Goal: Task Accomplishment & Management: Complete application form

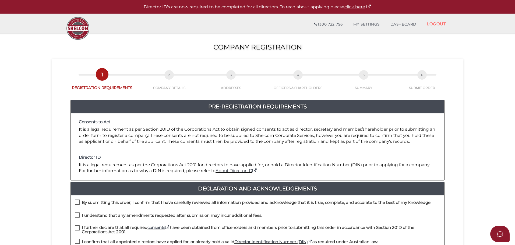
scroll to position [27, 0]
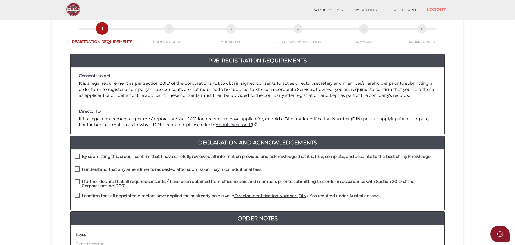
click at [78, 157] on label "By submitting this order, I confirm that I have carefully reviewed all informat…" at bounding box center [253, 158] width 357 height 7
checkbox input "true"
click at [77, 167] on label "I understand that any amendments requested after submission may incur additiona…" at bounding box center [168, 170] width 187 height 7
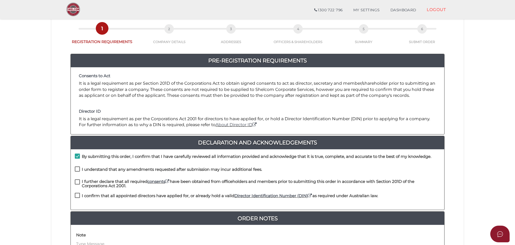
checkbox input "true"
click at [74, 184] on div "I further declare that all required consents have been obtained from officehold…" at bounding box center [258, 187] width 374 height 14
click at [78, 194] on label "I confirm that all appointed directors have applied for, or already hold a vali…" at bounding box center [226, 197] width 303 height 7
checkbox input "true"
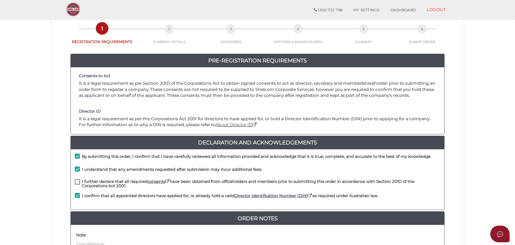
click at [80, 183] on label "I further declare that all required consents have been obtained from officehold…" at bounding box center [258, 183] width 366 height 7
checkbox input "true"
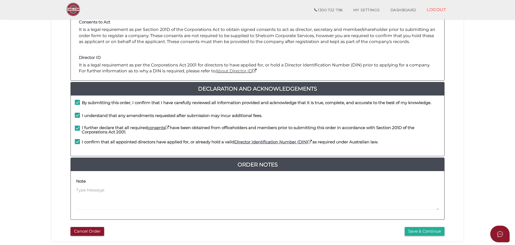
scroll to position [124, 0]
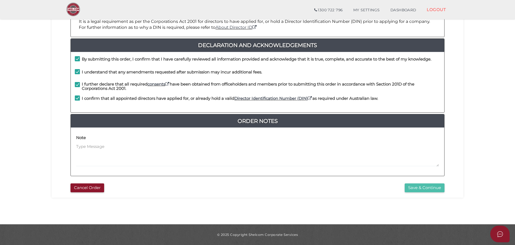
click at [412, 188] on button "Save & Continue" at bounding box center [425, 188] width 40 height 9
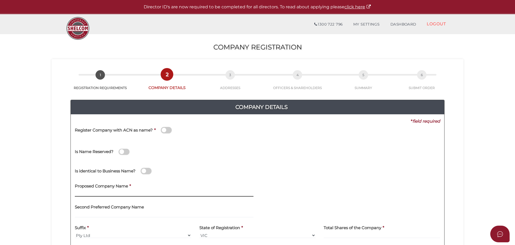
click at [120, 197] on input "text" at bounding box center [164, 194] width 179 height 6
type input "Phoenix HQ Pty Ltd"
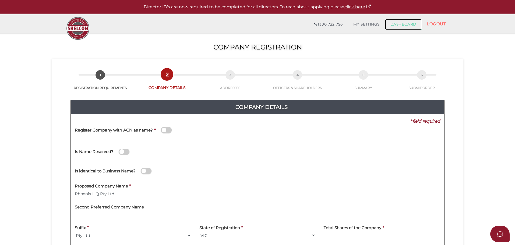
click at [400, 26] on link "DASHBOARD" at bounding box center [403, 24] width 37 height 11
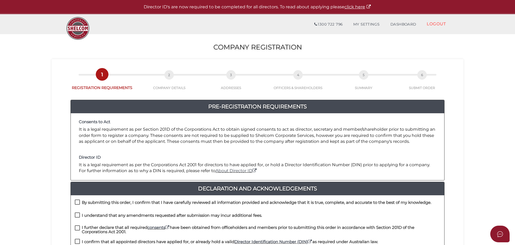
scroll to position [81, 0]
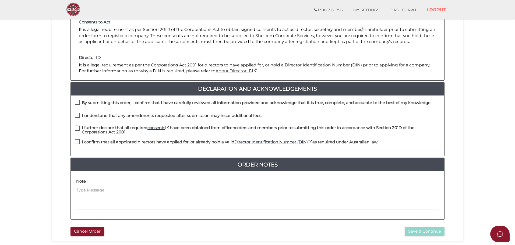
click at [78, 101] on label "By submitting this order, I confirm that I have carefully reviewed all informat…" at bounding box center [253, 104] width 357 height 7
checkbox input "true"
click at [77, 117] on label "I understand that any amendments requested after submission may incur additiona…" at bounding box center [168, 117] width 187 height 7
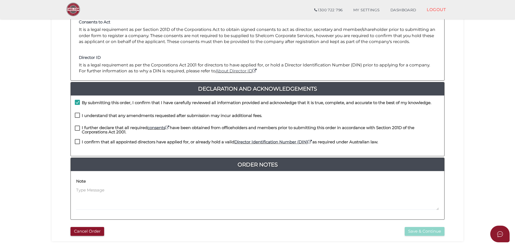
checkbox input "true"
click at [77, 124] on div "I understand that any amendments requested after submission may incur additiona…" at bounding box center [258, 119] width 374 height 13
click at [76, 134] on div "I further declare that all required consents have been obtained from officehold…" at bounding box center [258, 131] width 366 height 10
click at [78, 128] on label "I further declare that all required consents have been obtained from officehold…" at bounding box center [258, 129] width 366 height 7
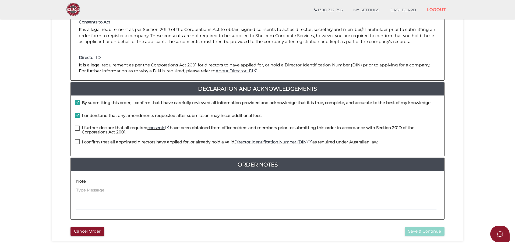
checkbox input "true"
click at [78, 142] on label "I confirm that all appointed directors have applied for, or already hold a vali…" at bounding box center [226, 143] width 303 height 7
checkbox input "true"
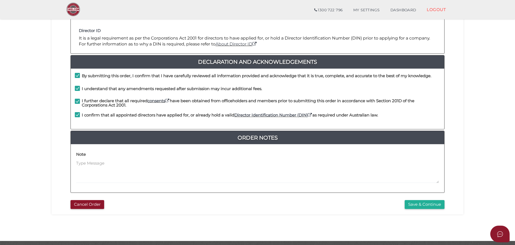
scroll to position [124, 0]
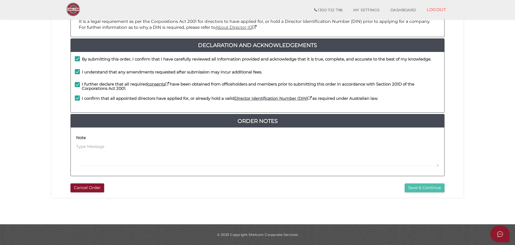
click at [422, 190] on button "Save & Continue" at bounding box center [425, 188] width 40 height 9
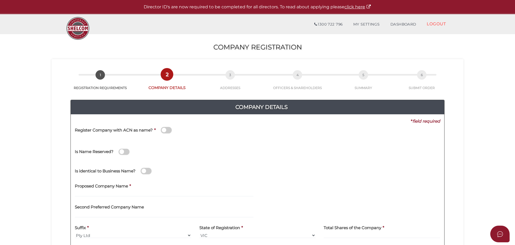
click at [102, 189] on label "Proposed Company Name" at bounding box center [101, 185] width 53 height 11
click at [101, 192] on input "text" at bounding box center [164, 194] width 179 height 6
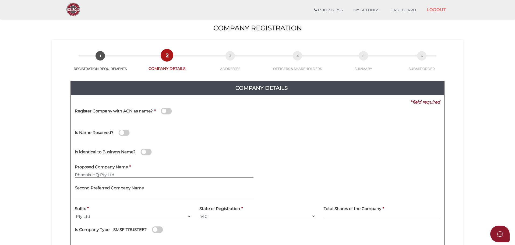
scroll to position [27, 0]
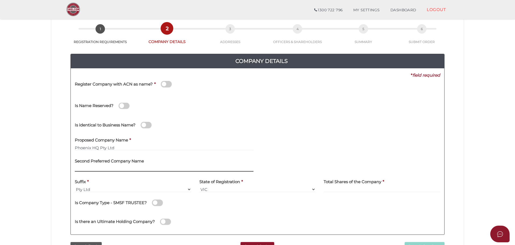
click at [110, 168] on input "text" at bounding box center [164, 169] width 179 height 6
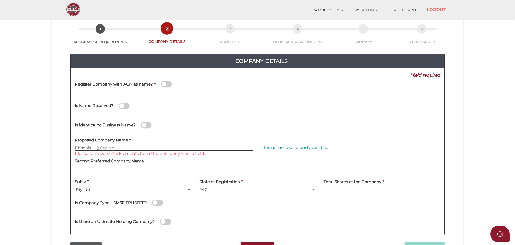
click at [115, 149] on input "Phoenix HQ Pty Ltd" at bounding box center [164, 148] width 179 height 6
click at [119, 147] on input "Phoenix HQ Pty Ltd" at bounding box center [164, 148] width 179 height 6
type input "Phoenix HQ"
click at [92, 165] on label "Second Preferred Company Name" at bounding box center [109, 160] width 69 height 11
click at [341, 188] on input at bounding box center [382, 190] width 117 height 6
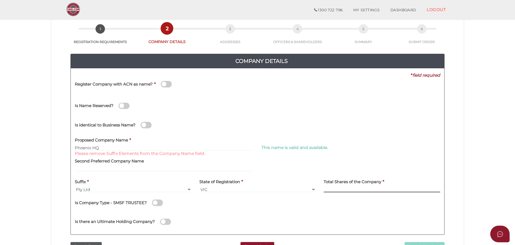
scroll to position [54, 0]
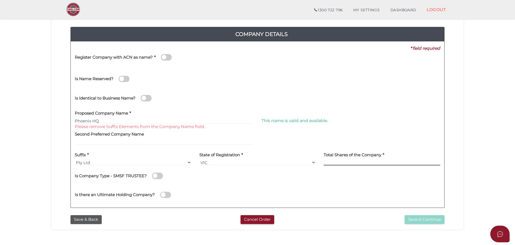
click at [363, 161] on input at bounding box center [382, 163] width 117 height 6
type input "1000"
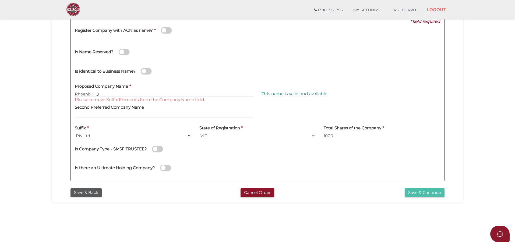
click at [418, 194] on button "Save & Continue" at bounding box center [425, 192] width 40 height 9
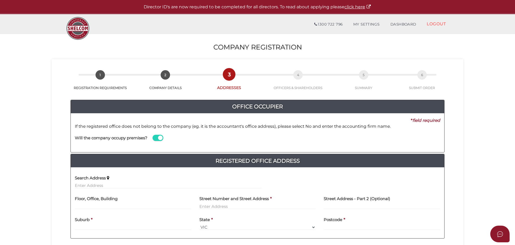
click at [159, 137] on span at bounding box center [158, 138] width 11 height 6
click at [0, 0] on input "checkbox" at bounding box center [0, 0] width 0 height 0
click at [276, 143] on input at bounding box center [351, 144] width 179 height 6
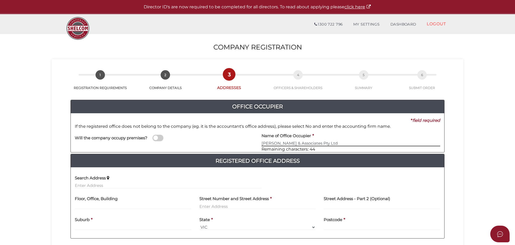
click at [283, 143] on input "[PERSON_NAME] & Associates Pty Ltd" at bounding box center [351, 144] width 179 height 6
type input "[PERSON_NAME] & Associates Pty Ltd"
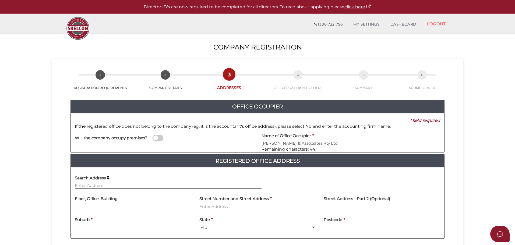
click at [139, 183] on input "text" at bounding box center [168, 186] width 187 height 6
click at [108, 204] on input "text" at bounding box center [133, 207] width 117 height 6
drag, startPoint x: 131, startPoint y: 184, endPoint x: 76, endPoint y: 184, distance: 54.9
click at [76, 184] on input "SE5 Level 9 470 Collins Street" at bounding box center [168, 186] width 187 height 6
type input "t"
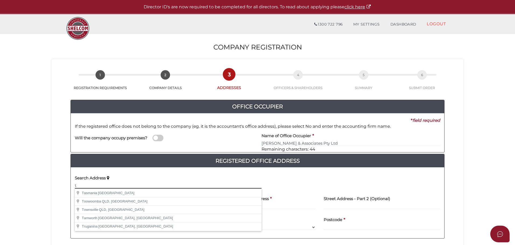
click at [85, 183] on input "t" at bounding box center [168, 186] width 187 height 6
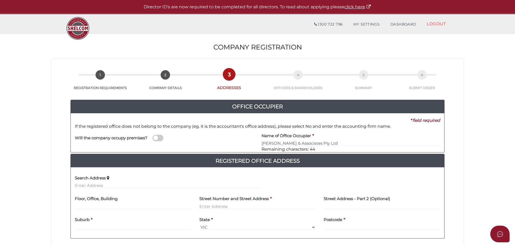
drag, startPoint x: 78, startPoint y: 200, endPoint x: 86, endPoint y: 210, distance: 12.8
click at [79, 201] on h4 "Floor, Office, Building" at bounding box center [96, 199] width 43 height 5
click at [86, 206] on input "text" at bounding box center [133, 207] width 117 height 6
type input "Suite 5, Level 9"
click at [209, 208] on input "text" at bounding box center [257, 207] width 117 height 6
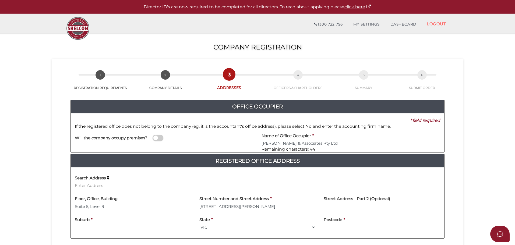
type input "470 Collins Street"
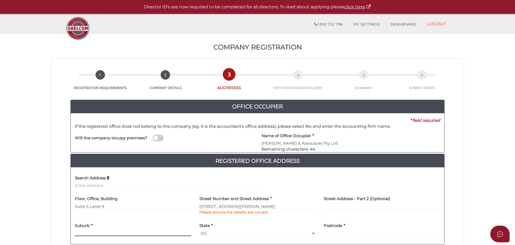
click at [98, 226] on div "Suburb *" at bounding box center [133, 228] width 117 height 17
type input "MELBOURNE"
click at [328, 234] on input "text" at bounding box center [382, 233] width 117 height 6
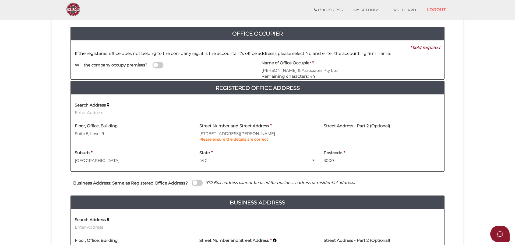
scroll to position [81, 0]
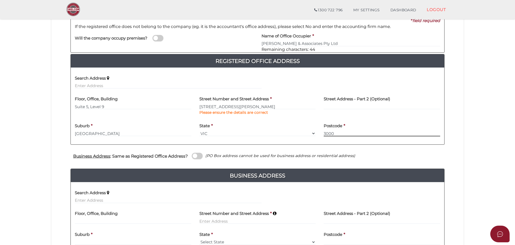
type input "3000"
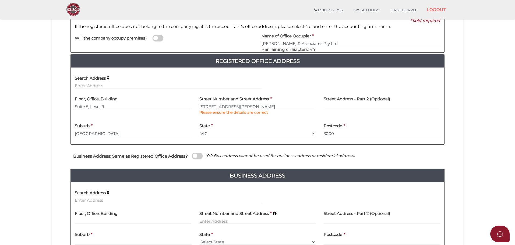
click at [107, 199] on input "text" at bounding box center [168, 201] width 187 height 6
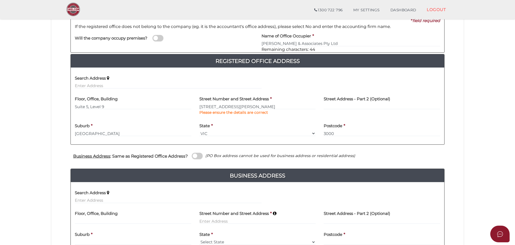
scroll to position [27, 0]
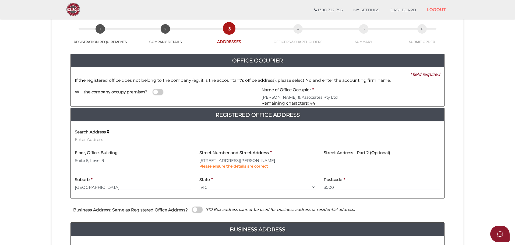
click at [156, 93] on span at bounding box center [158, 92] width 11 height 6
click at [0, 0] on input "checkbox" at bounding box center [0, 0] width 0 height 0
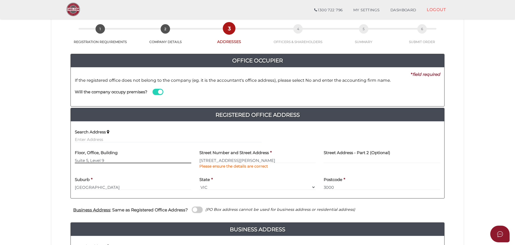
click at [84, 163] on input "Suite 5, Level 9" at bounding box center [133, 160] width 117 height 6
drag, startPoint x: 116, startPoint y: 163, endPoint x: 17, endPoint y: 160, distance: 99.4
click at [17, 160] on section "Company Registration acdf6921c34bb9938fbe1d1f174c5bef 1 REGISTRATION REQUIREMEN…" at bounding box center [257, 168] width 515 height 363
drag, startPoint x: 250, startPoint y: 159, endPoint x: 157, endPoint y: 159, distance: 92.6
click at [157, 159] on div "Floor, Office, Building Street Number and Street Address * 470 Collins Street P…" at bounding box center [258, 160] width 374 height 27
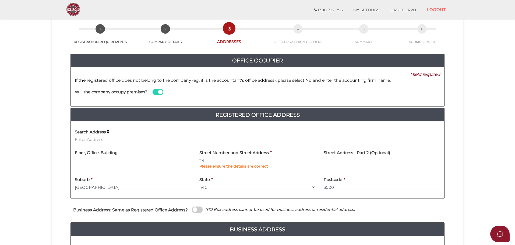
type input "2"
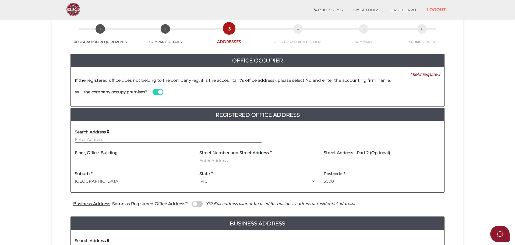
click at [104, 140] on input "text" at bounding box center [168, 140] width 187 height 6
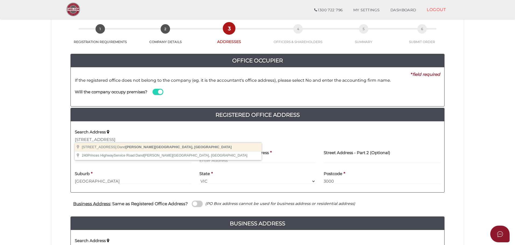
type input "240 Princes Highway, Dandenong VIC, Australia"
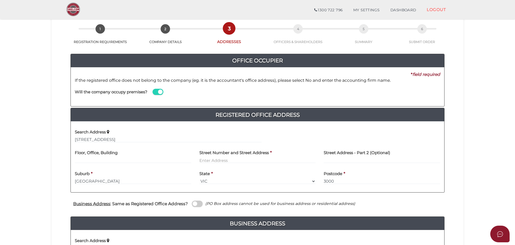
type input "240 Princes Highway"
type input "Dandenong"
select select "VIC"
type input "3175"
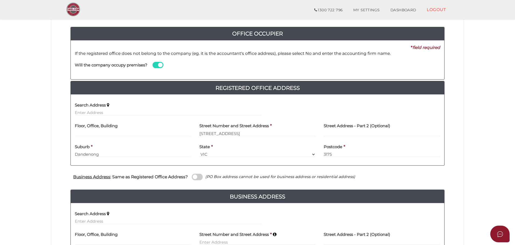
scroll to position [81, 0]
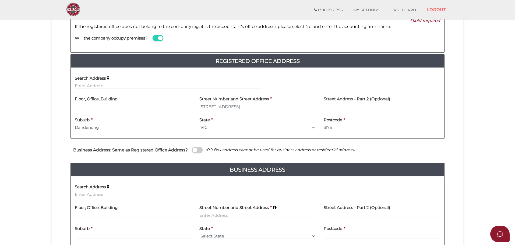
click at [194, 153] on span at bounding box center [197, 150] width 11 height 6
click at [0, 0] on input "checkbox" at bounding box center [0, 0] width 0 height 0
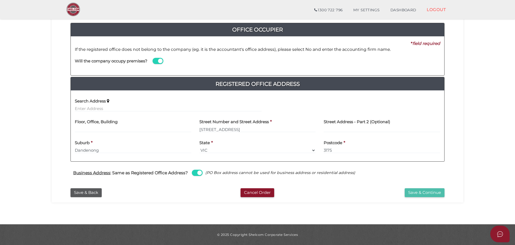
click at [410, 194] on button "Save & Continue" at bounding box center [425, 192] width 40 height 9
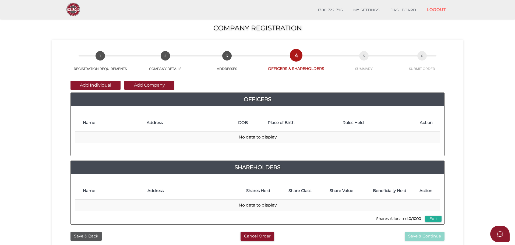
scroll to position [27, 0]
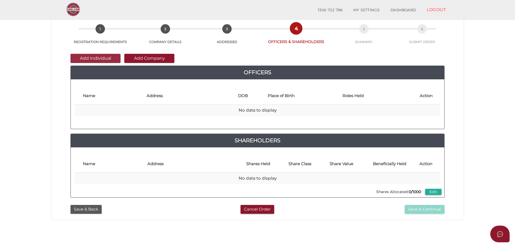
click at [79, 57] on button "Add Individual" at bounding box center [96, 58] width 50 height 9
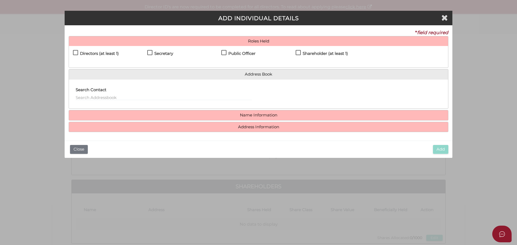
click at [77, 54] on label "Directors (at least 1)" at bounding box center [96, 54] width 46 height 7
checkbox input "true"
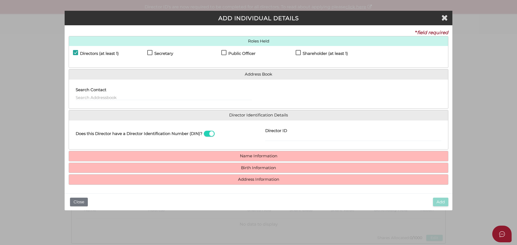
click at [91, 93] on label "Search Contact" at bounding box center [91, 89] width 31 height 11
click at [90, 97] on input "text" at bounding box center [164, 97] width 176 height 6
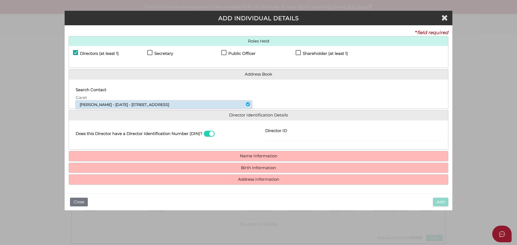
click at [106, 104] on li "Gareth Wyatt - 05/04/1977 - 14 Black Wallaby Drive, Langwarrin, VIC, 3910" at bounding box center [164, 105] width 176 height 8
type input "Gareth"
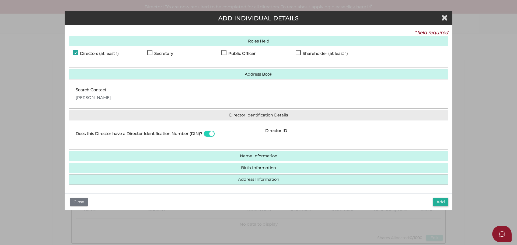
click at [295, 133] on div "Director ID" at bounding box center [353, 133] width 176 height 17
click at [292, 132] on div "Director ID" at bounding box center [353, 133] width 176 height 17
click at [280, 134] on label "Director ID" at bounding box center [276, 130] width 22 height 11
click at [280, 135] on input "Director ID" at bounding box center [353, 138] width 176 height 6
click at [294, 135] on div "Director ID" at bounding box center [353, 133] width 176 height 17
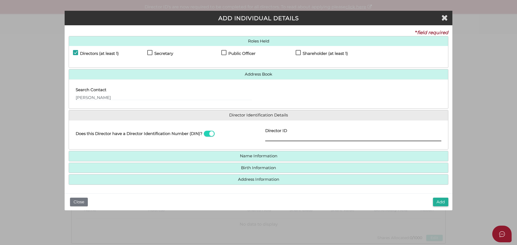
click at [283, 141] on input "Director ID" at bounding box center [353, 138] width 176 height 6
click at [296, 139] on input "03683079200649" at bounding box center [353, 138] width 176 height 6
click at [273, 138] on input "036830792006649" at bounding box center [353, 138] width 176 height 6
type input "036830792006649"
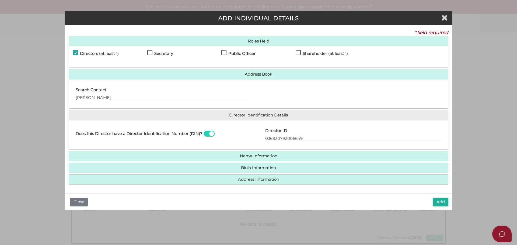
click at [114, 153] on h4 "Name Information" at bounding box center [258, 156] width 379 height 10
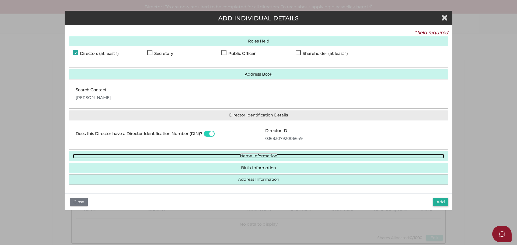
click at [266, 157] on link "Name Information" at bounding box center [258, 156] width 371 height 5
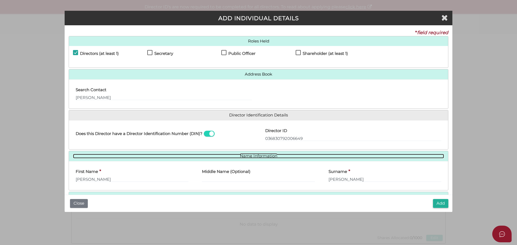
scroll to position [28, 0]
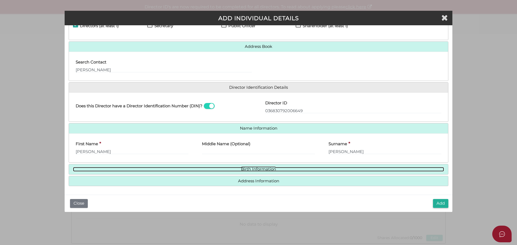
click at [265, 171] on link "Birth Information" at bounding box center [258, 169] width 371 height 5
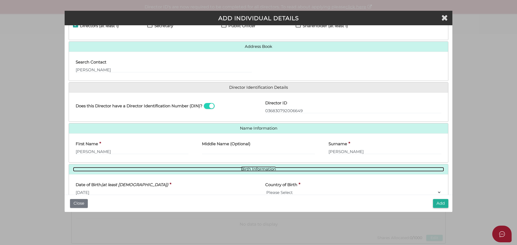
scroll to position [78, 0]
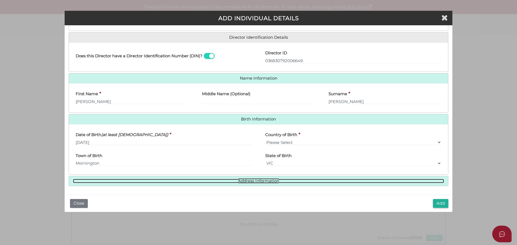
click at [265, 182] on link "Address Information" at bounding box center [258, 181] width 371 height 5
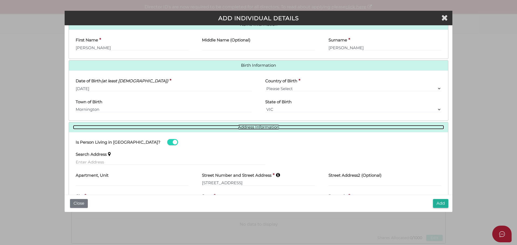
scroll to position [159, 0]
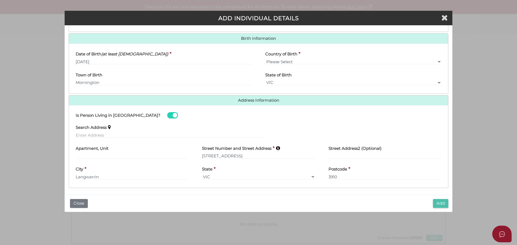
click at [439, 200] on button "Add" at bounding box center [440, 203] width 15 height 9
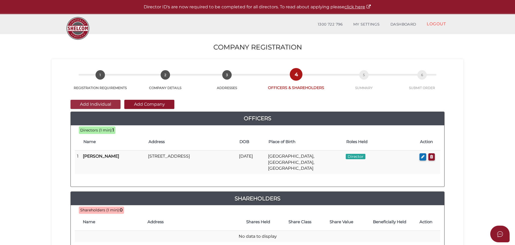
click at [100, 103] on button "Add Individual" at bounding box center [96, 104] width 50 height 9
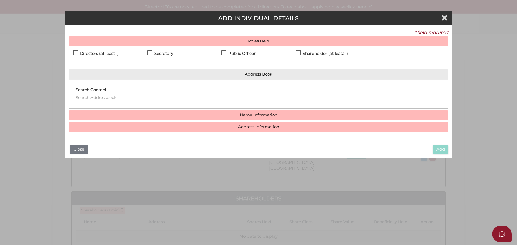
click at [79, 56] on label "Directors (at least 1)" at bounding box center [96, 54] width 46 height 7
checkbox input "true"
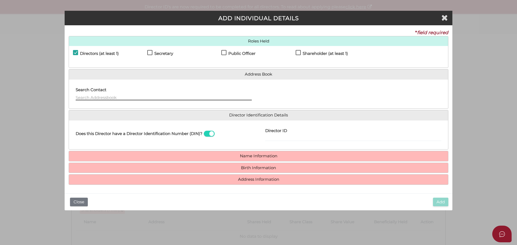
click at [91, 98] on input "text" at bounding box center [164, 97] width 176 height 6
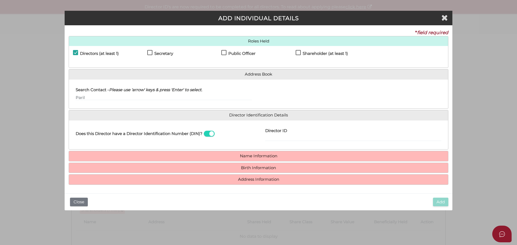
click at [129, 105] on div "Search Contact - Please use 'arrow' keys & press 'Enter' to select. Paril" at bounding box center [258, 93] width 379 height 29
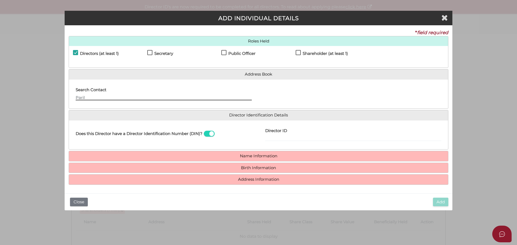
click at [106, 100] on input "Paril" at bounding box center [164, 97] width 176 height 6
click at [105, 98] on input "Paril" at bounding box center [164, 97] width 176 height 6
click at [96, 96] on input "Paril" at bounding box center [164, 97] width 176 height 6
type input "[PERSON_NAME]"
click at [234, 89] on div "Search Contact [PERSON_NAME]" at bounding box center [164, 92] width 176 height 17
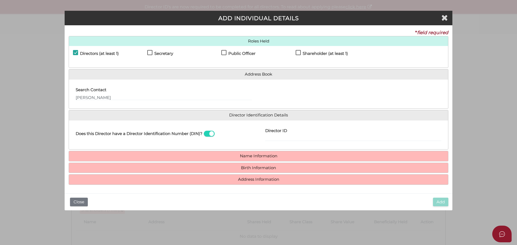
click at [159, 107] on div "Search Contact Paril Hargovan" at bounding box center [258, 93] width 379 height 29
click at [105, 110] on h4 "Director Identification Details" at bounding box center [258, 115] width 379 height 10
click at [219, 118] on h4 "Director Identification Details" at bounding box center [258, 115] width 379 height 10
click at [234, 153] on h4 "Name Information" at bounding box center [258, 156] width 379 height 10
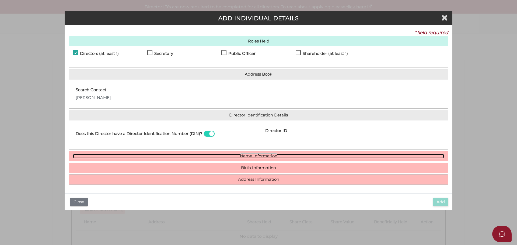
click at [233, 158] on link "Name Information" at bounding box center [258, 156] width 371 height 5
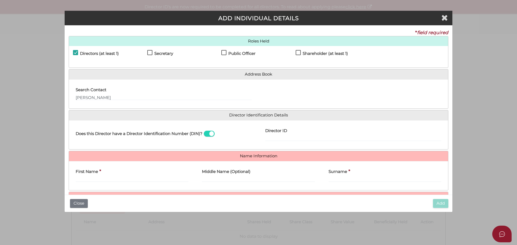
click at [98, 176] on div "First Name *" at bounding box center [132, 174] width 113 height 17
click at [93, 181] on input "First Name" at bounding box center [132, 179] width 113 height 6
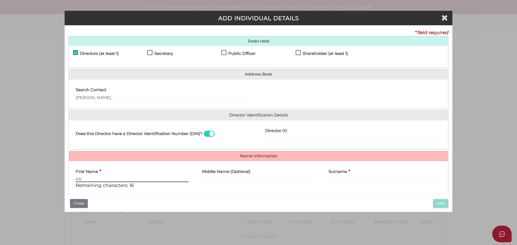
type input "P"
type input "A"
type input "p"
type input "Paril"
click at [334, 177] on input "Surname" at bounding box center [384, 179] width 113 height 6
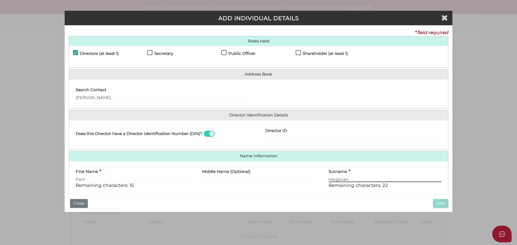
type input "Hargovan"
click at [296, 132] on div "Director ID" at bounding box center [353, 133] width 176 height 17
click at [299, 128] on div "Director ID" at bounding box center [353, 133] width 176 height 17
click at [299, 132] on div "Director ID" at bounding box center [353, 133] width 176 height 17
click at [290, 136] on input "Director ID" at bounding box center [353, 138] width 176 height 6
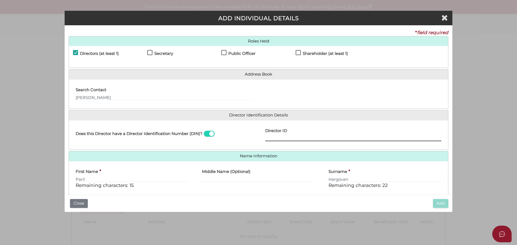
click at [290, 136] on input "Director ID" at bounding box center [353, 138] width 176 height 6
type input "036224637193059"
click at [286, 174] on div "Middle Name (Optional)" at bounding box center [258, 174] width 113 height 17
drag, startPoint x: 282, startPoint y: 192, endPoint x: 279, endPoint y: 188, distance: 4.3
click at [281, 192] on div "Middle Name (Optional)" at bounding box center [258, 179] width 126 height 27
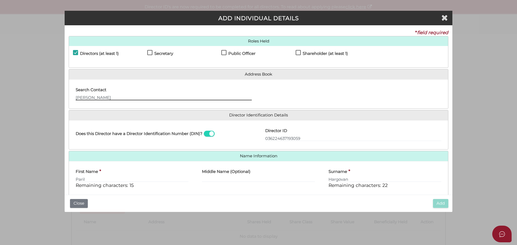
drag, startPoint x: 118, startPoint y: 97, endPoint x: 63, endPoint y: 94, distance: 55.0
click at [63, 94] on div "Pty Ltd ADD INDIVIDUAL DETAILS * field required Roles Held Directors (at least …" at bounding box center [258, 122] width 517 height 245
click at [162, 185] on div "First Name * Paril Remaining characters: 15" at bounding box center [132, 177] width 113 height 23
click at [96, 174] on label "First Name" at bounding box center [87, 171] width 22 height 11
click at [96, 176] on input "Paril" at bounding box center [132, 179] width 113 height 6
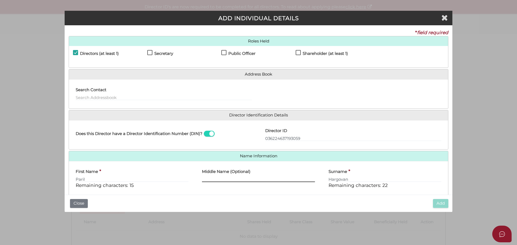
click at [214, 177] on input "Middle Name (Optional)" at bounding box center [258, 179] width 113 height 6
click at [381, 191] on div "Surname * Hargovan Remaining characters: 22" at bounding box center [385, 179] width 126 height 27
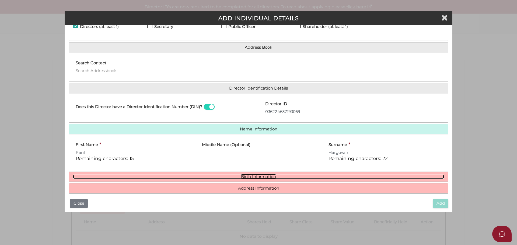
click at [251, 176] on link "Birth Information" at bounding box center [258, 177] width 371 height 5
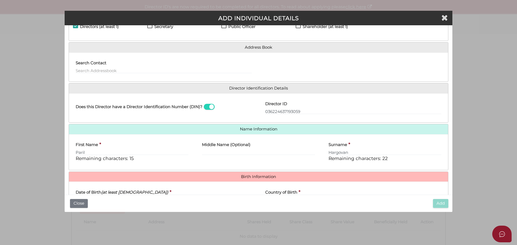
click at [103, 190] on icon "(at least [DEMOGRAPHIC_DATA])" at bounding box center [134, 192] width 67 height 5
click at [103, 197] on input "Date of Birth (at least 18 years old)" at bounding box center [164, 200] width 176 height 6
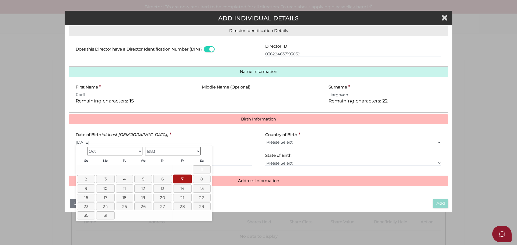
type input "[DATE]"
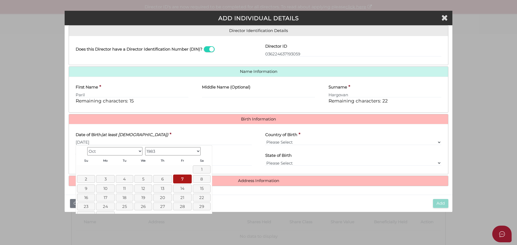
click at [37, 164] on div "Pty Ltd ADD INDIVIDUAL DETAILS * field required Roles Held Directors (at least …" at bounding box center [258, 122] width 517 height 245
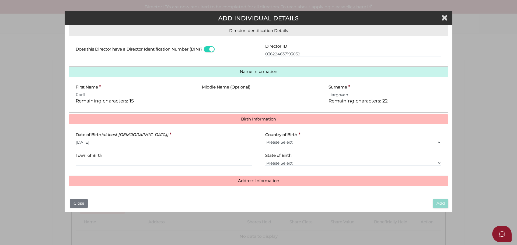
click at [271, 141] on select "Please Select v Australia Afghanistan Albania Algeria American Samoa Andorra An…" at bounding box center [353, 142] width 176 height 6
select select "[GEOGRAPHIC_DATA]"
click at [265, 139] on select "Please Select v Australia Afghanistan Albania Algeria American Samoa Andorra An…" at bounding box center [353, 142] width 176 height 6
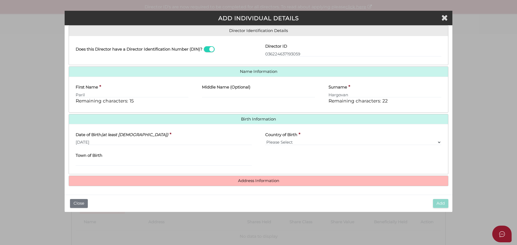
click at [86, 156] on h4 "Town of Birth" at bounding box center [89, 155] width 27 height 5
click at [86, 160] on input "Town of Birth" at bounding box center [164, 163] width 176 height 6
type input "Durban"
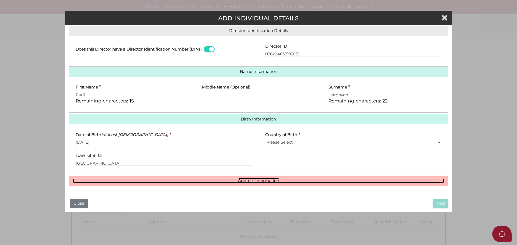
click at [190, 182] on link "Address Information" at bounding box center [258, 181] width 371 height 5
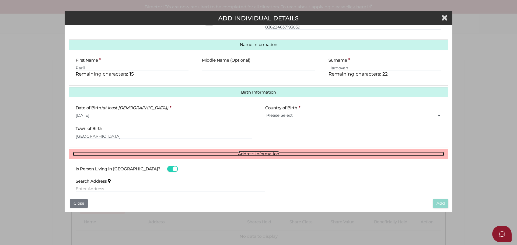
scroll to position [138, 0]
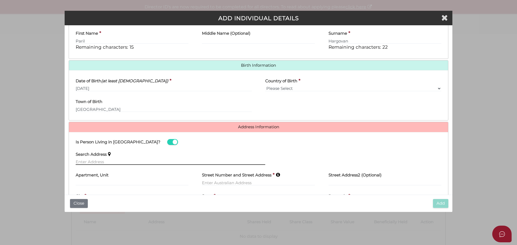
click at [98, 160] on input "text" at bounding box center [171, 162] width 190 height 6
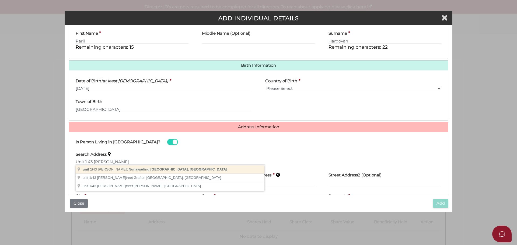
type input "unit 1/43 Milton St, Nunawading VIC, Australia"
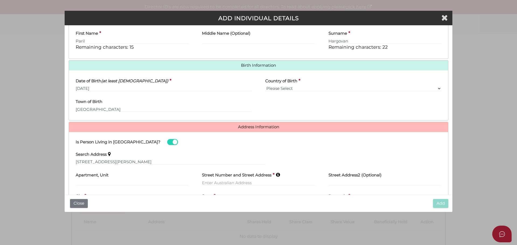
type input "unit 1"
type input "43 Milton Street"
type input "Nunawading"
select select "VIC"
type input "3131"
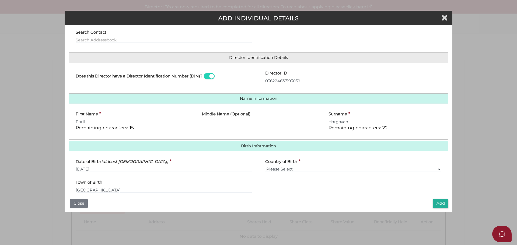
scroll to position [165, 0]
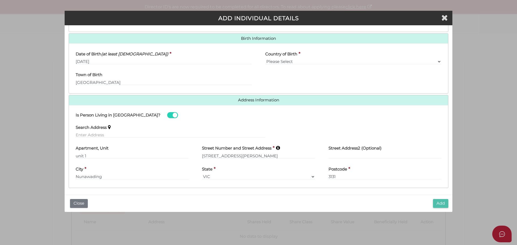
click at [440, 201] on button "Add" at bounding box center [440, 203] width 15 height 9
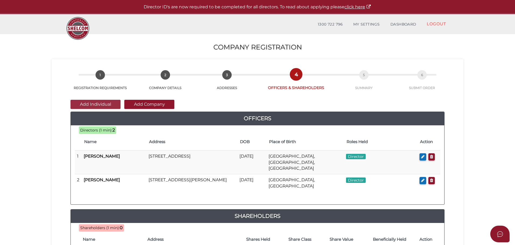
click at [102, 105] on button "Add Individual" at bounding box center [96, 104] width 50 height 9
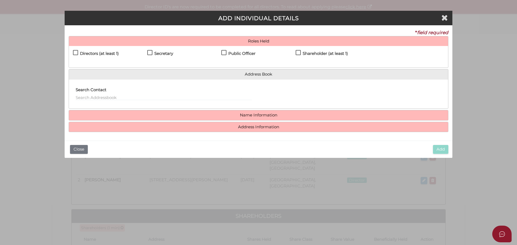
click at [73, 54] on label "Directors (at least 1)" at bounding box center [96, 54] width 46 height 7
checkbox input "true"
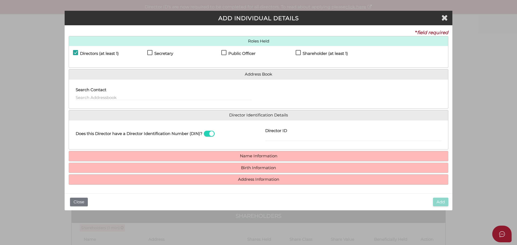
drag, startPoint x: 148, startPoint y: 54, endPoint x: 149, endPoint y: 57, distance: 2.7
click at [149, 54] on label "Secretary" at bounding box center [160, 54] width 26 height 7
checkbox input "true"
click at [102, 95] on input "text" at bounding box center [164, 97] width 176 height 6
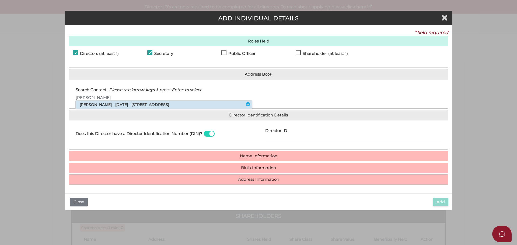
type input "Ryan"
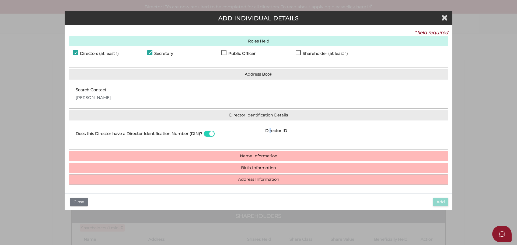
click at [271, 133] on label "Director ID" at bounding box center [276, 130] width 22 height 11
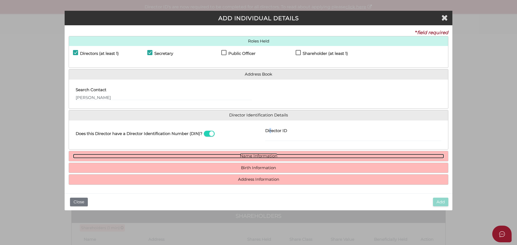
click at [223, 156] on link "Name Information" at bounding box center [258, 156] width 371 height 5
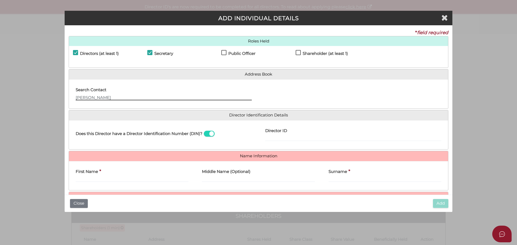
click at [78, 99] on input "Ryan" at bounding box center [164, 97] width 176 height 6
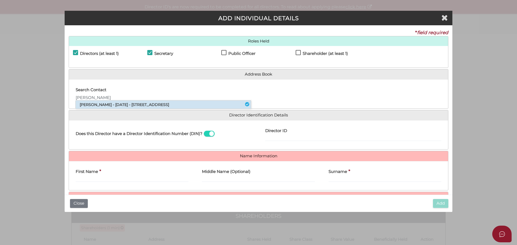
click at [92, 106] on li "[PERSON_NAME] - [DATE] - [STREET_ADDRESS]" at bounding box center [163, 105] width 175 height 8
type input "Ryan"
type input "Kovacs"
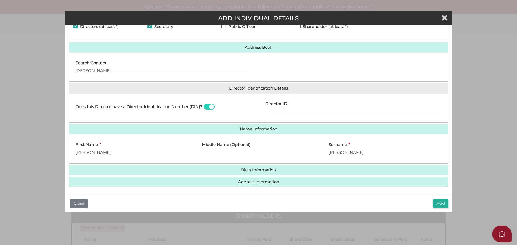
scroll to position [28, 0]
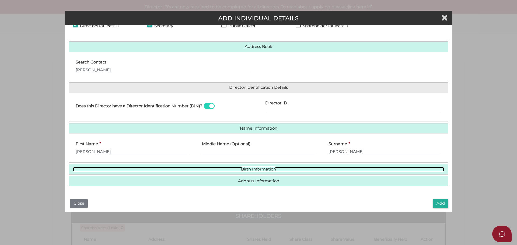
click at [268, 169] on link "Birth Information" at bounding box center [258, 169] width 371 height 5
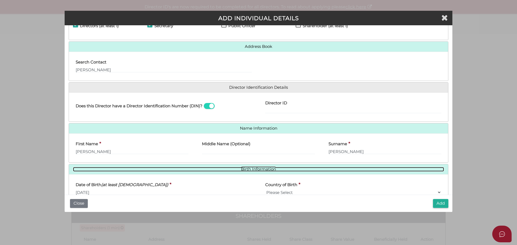
scroll to position [78, 0]
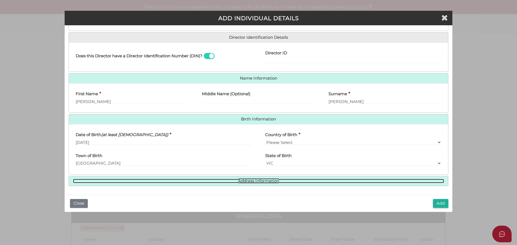
click at [255, 180] on link "Address Information" at bounding box center [258, 181] width 371 height 5
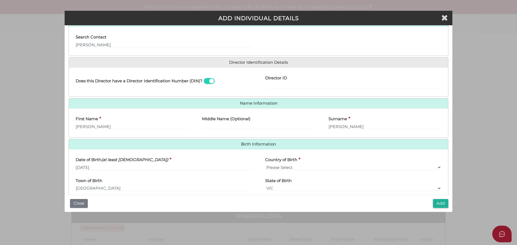
scroll to position [0, 0]
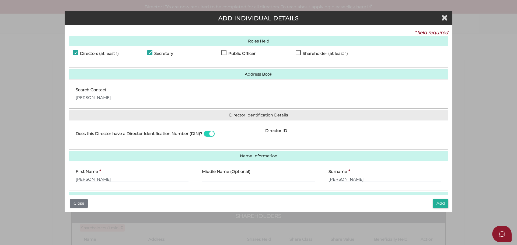
click at [292, 133] on div "Director ID" at bounding box center [353, 133] width 176 height 17
click at [262, 138] on div "Director ID Email Director About How To Apply for DIN" at bounding box center [353, 135] width 190 height 21
click at [267, 136] on input "Director ID" at bounding box center [353, 138] width 176 height 6
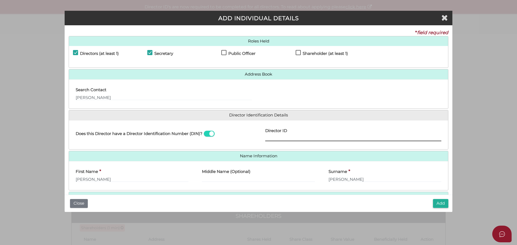
click at [267, 136] on input "Director ID" at bounding box center [353, 138] width 176 height 6
click at [274, 138] on input "Director ID" at bounding box center [353, 138] width 176 height 6
type input "036092269378811"
click at [433, 203] on button "Add" at bounding box center [440, 203] width 15 height 9
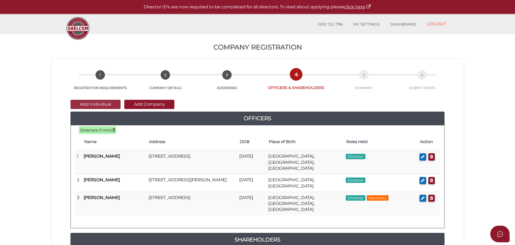
click at [103, 106] on button "Add Individual" at bounding box center [96, 104] width 50 height 9
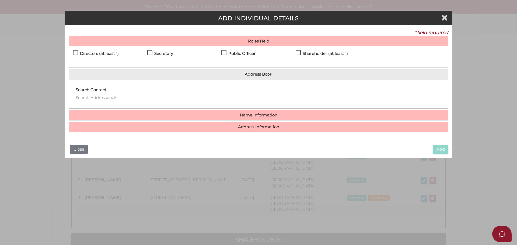
click at [76, 52] on label "Directors (at least 1)" at bounding box center [96, 54] width 46 height 7
checkbox input "true"
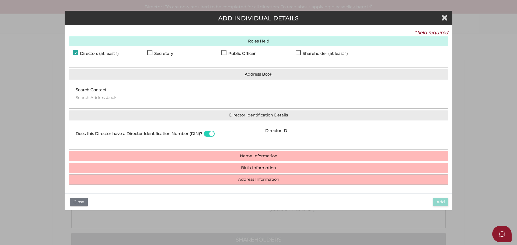
click at [85, 100] on input "text" at bounding box center [164, 97] width 176 height 6
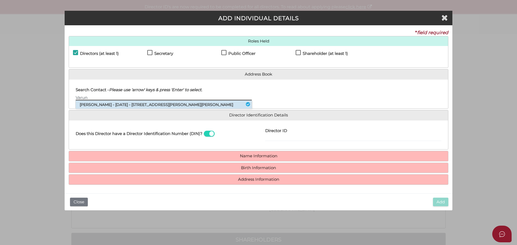
type input "Varun"
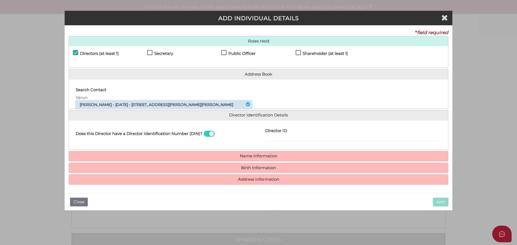
click at [89, 105] on li "[PERSON_NAME] - [DATE] - [STREET_ADDRESS][PERSON_NAME][PERSON_NAME]" at bounding box center [164, 105] width 176 height 8
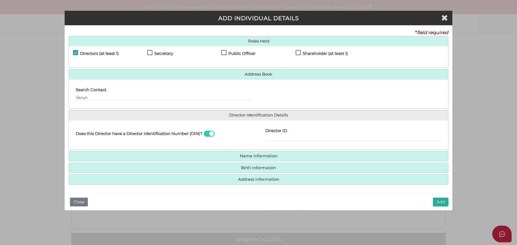
click at [297, 133] on div "Director ID" at bounding box center [353, 133] width 176 height 17
click at [278, 131] on h4 "Director ID" at bounding box center [276, 131] width 22 height 5
click at [278, 135] on input "Director ID" at bounding box center [353, 138] width 176 height 6
click at [278, 131] on h4 "Director ID" at bounding box center [276, 131] width 22 height 5
click at [278, 135] on input "Director ID" at bounding box center [353, 138] width 176 height 6
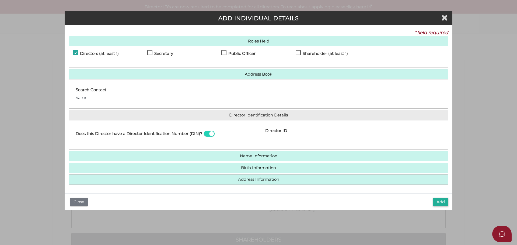
click at [279, 137] on input "Director ID" at bounding box center [353, 138] width 176 height 6
click at [299, 138] on input "Director ID" at bounding box center [353, 138] width 176 height 6
type input "036121969893471"
click at [438, 202] on button "Add" at bounding box center [440, 202] width 15 height 9
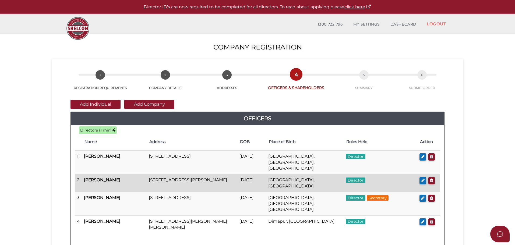
scroll to position [81, 0]
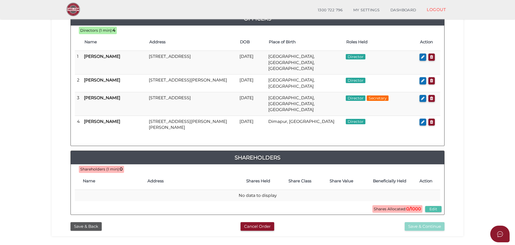
click at [436, 206] on button "Edit" at bounding box center [433, 209] width 16 height 6
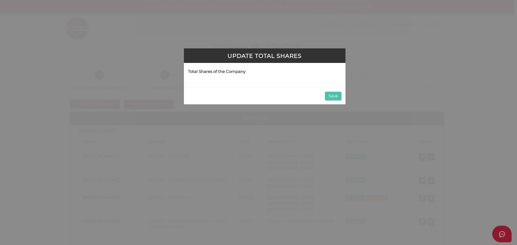
click at [332, 100] on button "Save" at bounding box center [333, 96] width 16 height 9
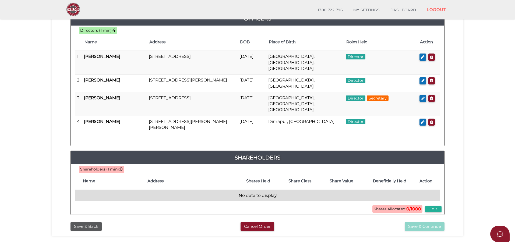
scroll to position [27, 0]
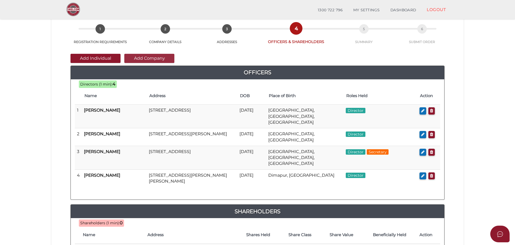
click at [148, 55] on button "Add Company" at bounding box center [149, 58] width 50 height 9
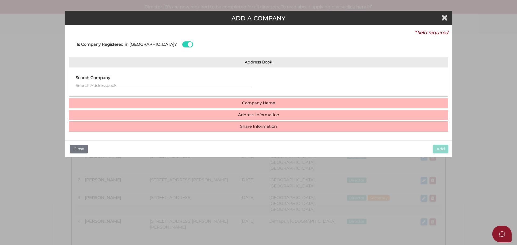
click at [112, 86] on input "text" at bounding box center [164, 85] width 176 height 6
click at [103, 83] on input "text" at bounding box center [164, 85] width 176 height 6
type input "m"
type input "Myrah Investment"
drag, startPoint x: 115, startPoint y: 87, endPoint x: 71, endPoint y: 86, distance: 43.4
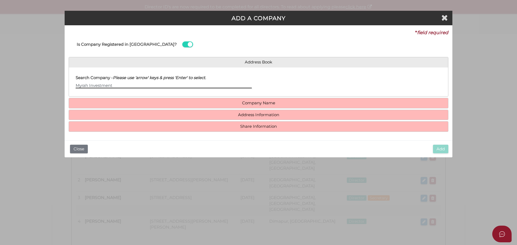
click at [71, 86] on div "Search Company - Please use 'arrow' keys & press 'Enter' to select. Myrah Inves…" at bounding box center [164, 82] width 190 height 21
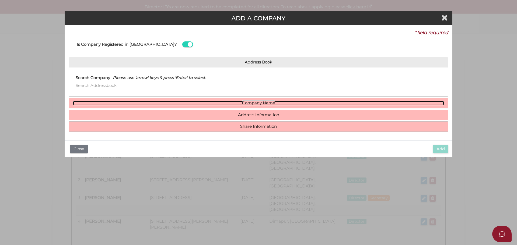
click at [197, 104] on link "Company Name" at bounding box center [258, 103] width 371 height 5
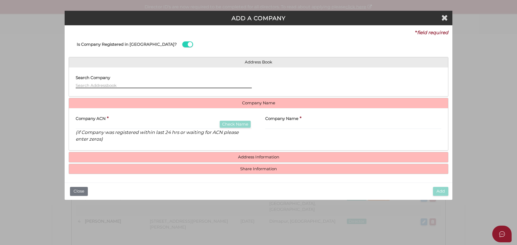
click at [103, 83] on input "text" at bounding box center [164, 85] width 176 height 6
type input "Hargovan Investments Pty Ltd"
click at [110, 91] on div "Search Company - Please use 'arrow' keys & press 'Enter' to select. Hargovan In…" at bounding box center [164, 82] width 190 height 21
click at [174, 116] on div "Company ACN * Check Name (if Company was registered within last 24 hrs or waiti…" at bounding box center [164, 128] width 176 height 30
click at [120, 83] on input "Hargovan Investments Pty Ltd" at bounding box center [164, 85] width 176 height 6
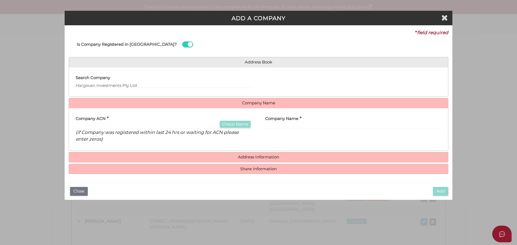
click at [105, 121] on div "Company ACN * Check Name (if Company was registered within last 24 hrs or waiti…" at bounding box center [164, 128] width 176 height 30
drag, startPoint x: 139, startPoint y: 84, endPoint x: 5, endPoint y: 84, distance: 133.3
click at [5, 84] on div "ADD A COMPANY * field required Is Company Registered in Australia? Address Book…" at bounding box center [258, 122] width 517 height 245
click at [94, 125] on input "text" at bounding box center [164, 126] width 176 height 6
type input "629781755"
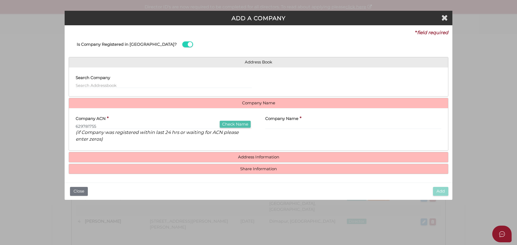
click at [231, 122] on button "Check Name" at bounding box center [235, 124] width 31 height 7
type input "MYRAH INVESTMENTS PTY. LTD."
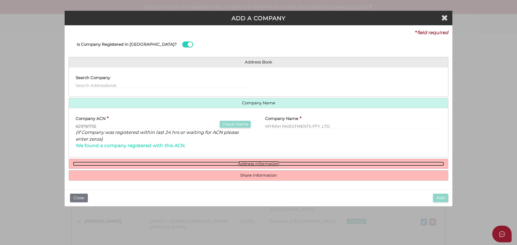
click at [243, 164] on link "Address Information" at bounding box center [258, 164] width 371 height 5
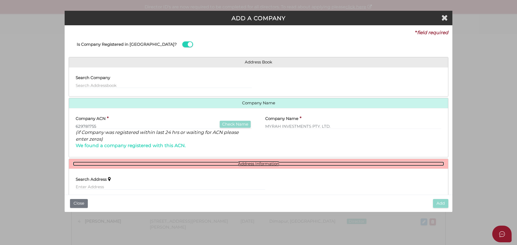
scroll to position [27, 0]
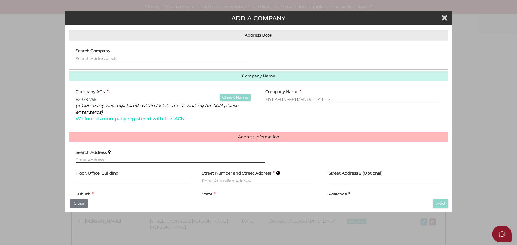
click at [89, 159] on input "text" at bounding box center [171, 160] width 190 height 6
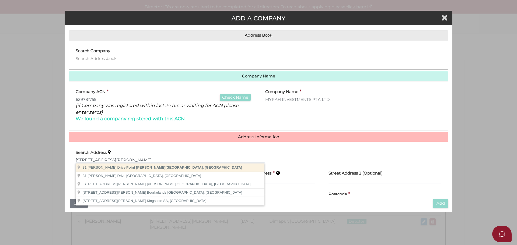
type input "31 Brownlow Drive, Point Cook VIC, Australia"
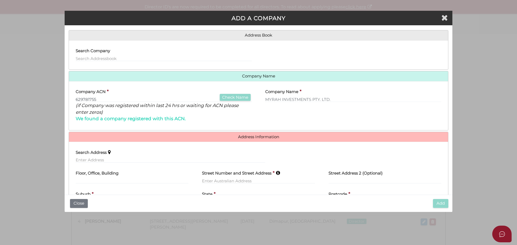
type input "31 Brownlow Drive"
type input "Point Cook"
select select "VIC"
type input "3030"
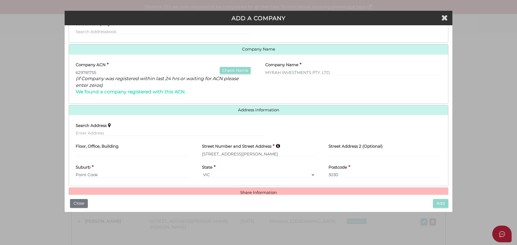
scroll to position [65, 0]
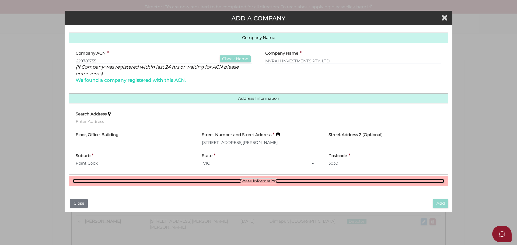
click at [227, 181] on link "Share Information" at bounding box center [258, 181] width 371 height 5
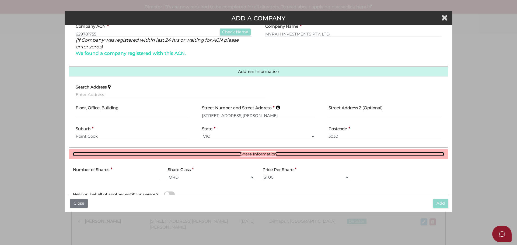
scroll to position [119, 0]
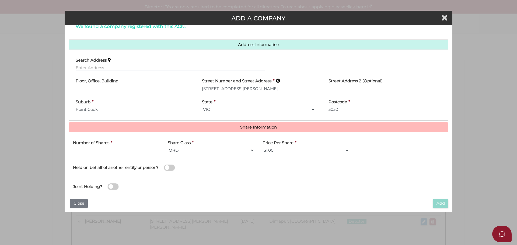
click at [132, 150] on input "text" at bounding box center [116, 151] width 87 height 6
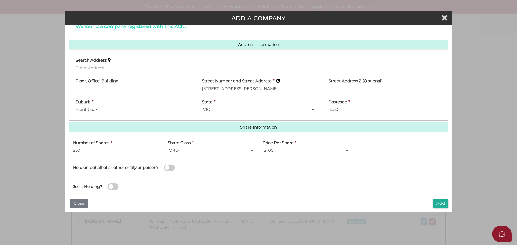
type input "250"
click at [132, 175] on div "Held on behalf of another entity or person?" at bounding box center [164, 166] width 190 height 19
click at [169, 168] on span at bounding box center [169, 168] width 11 height 6
click at [0, 0] on input "checkbox" at bounding box center [0, 0] width 0 height 0
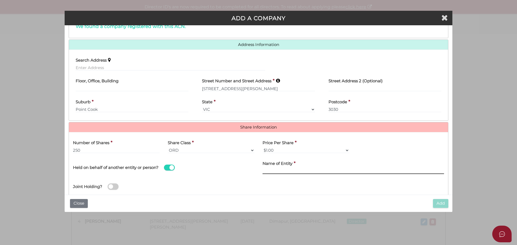
click at [279, 170] on input "text" at bounding box center [352, 171] width 181 height 6
click at [173, 171] on div "Held on behalf of another entity or person?" at bounding box center [163, 164] width 181 height 15
click at [173, 170] on span at bounding box center [169, 168] width 11 height 6
click at [0, 0] on input "checkbox" at bounding box center [0, 0] width 0 height 0
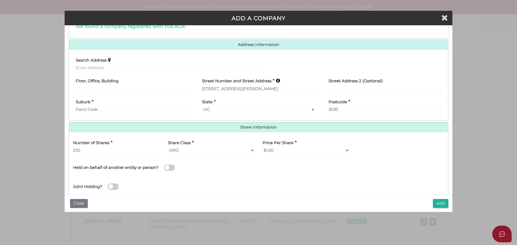
drag, startPoint x: 196, startPoint y: 187, endPoint x: 209, endPoint y: 181, distance: 13.5
click at [197, 187] on div "Joint Holding?" at bounding box center [258, 184] width 379 height 17
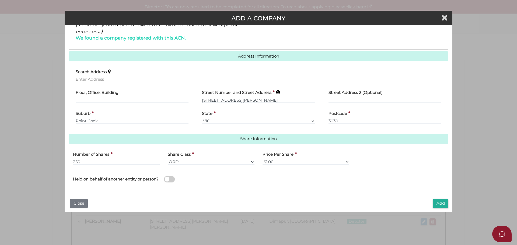
scroll to position [131, 0]
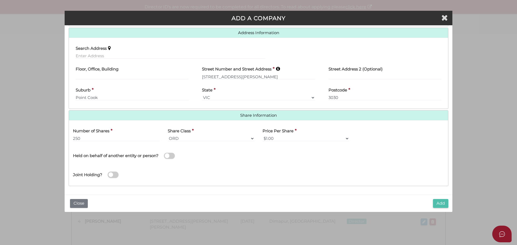
click at [442, 206] on button "Add" at bounding box center [440, 203] width 15 height 9
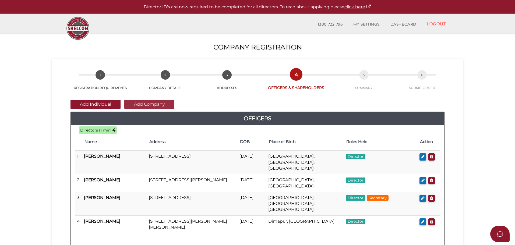
click at [144, 103] on button "Add Company" at bounding box center [149, 104] width 50 height 9
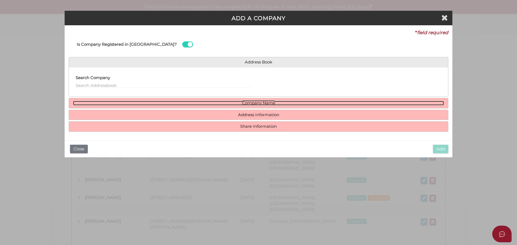
click at [278, 103] on link "Company Name" at bounding box center [258, 103] width 371 height 5
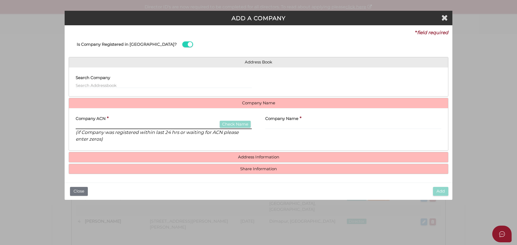
click at [122, 124] on input "text" at bounding box center [164, 126] width 176 height 6
type input "629941331"
click at [226, 126] on button "Check Name" at bounding box center [235, 124] width 31 height 7
type input "HARGOVAN INVESTMENTS PTY. LTD."
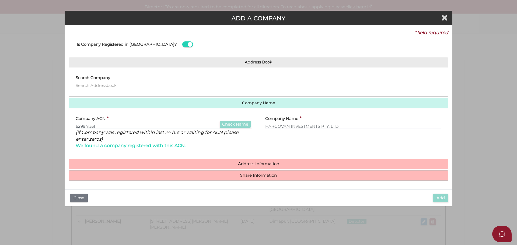
click at [237, 168] on h4 "Address Information" at bounding box center [258, 164] width 379 height 10
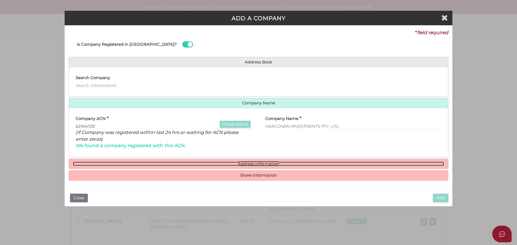
click at [255, 164] on link "Address Information" at bounding box center [258, 164] width 371 height 5
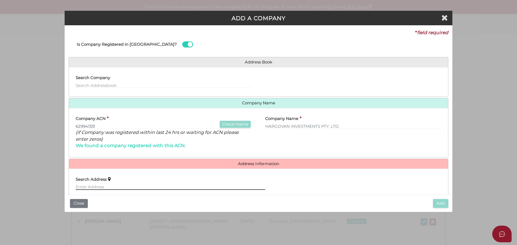
click at [108, 184] on input "text" at bounding box center [171, 187] width 190 height 6
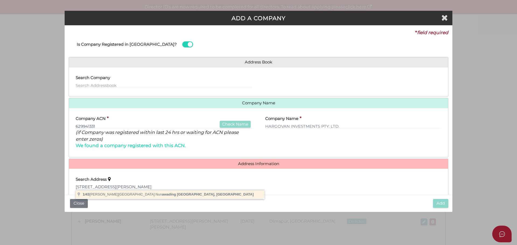
type input "1/43 Milton Street, Nunawading VIC, Australia"
type input "1"
type input "43 Milton Street"
type input "Nunawading"
select select "VIC"
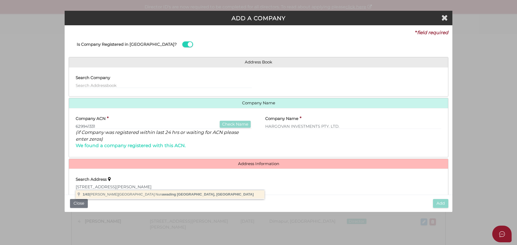
type input "3131"
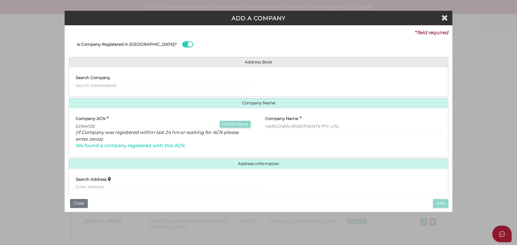
click at [102, 183] on label "Search Address" at bounding box center [91, 178] width 31 height 11
click at [103, 185] on input "text" at bounding box center [171, 187] width 190 height 6
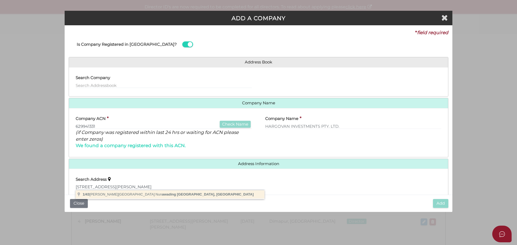
type input "1/43 Milton Street, Nunawading VIC, Australia"
type input "43 Milton Street"
type input "Nunawading"
select select "VIC"
type input "3131"
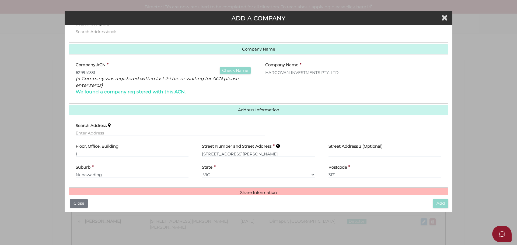
scroll to position [65, 0]
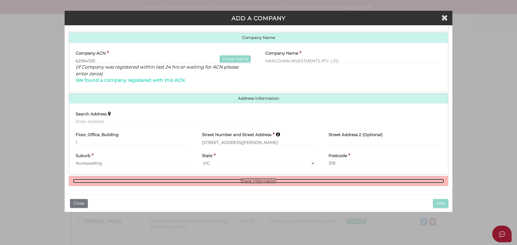
click at [262, 182] on link "Share Information" at bounding box center [258, 181] width 371 height 5
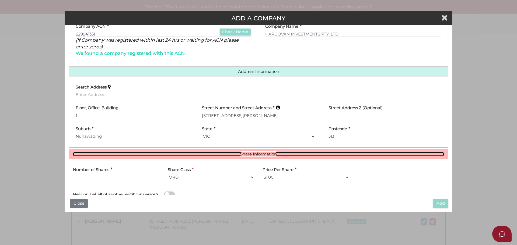
scroll to position [119, 0]
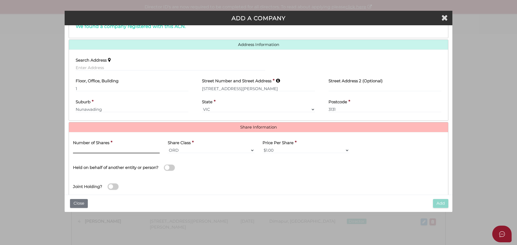
click at [103, 151] on input "text" at bounding box center [116, 151] width 87 height 6
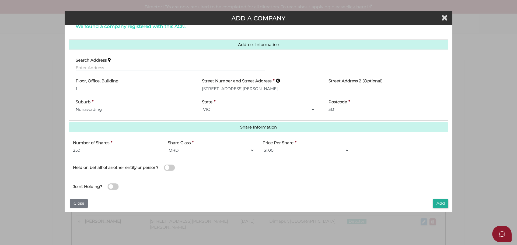
type input "250"
click at [251, 183] on div "Joint Holding?" at bounding box center [258, 184] width 379 height 17
click at [428, 204] on div "Add Close" at bounding box center [259, 203] width 388 height 17
click at [447, 202] on button "Add" at bounding box center [440, 203] width 15 height 9
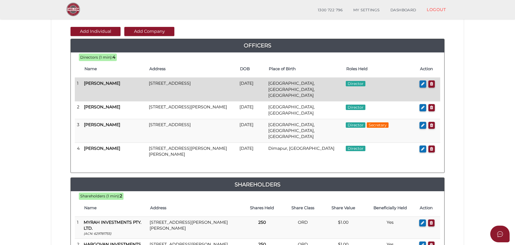
scroll to position [81, 0]
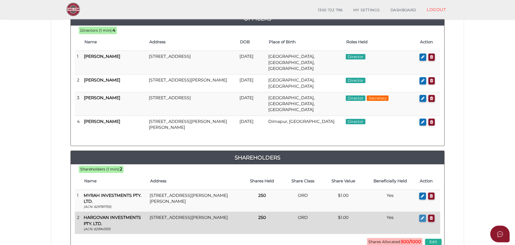
click at [420, 215] on button "button" at bounding box center [422, 218] width 7 height 7
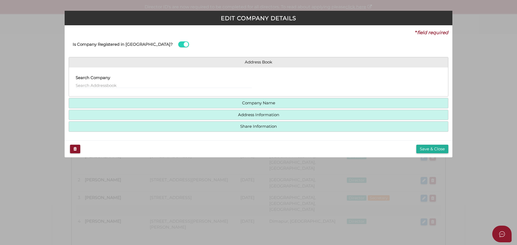
click at [240, 131] on h4 "Share Information" at bounding box center [258, 127] width 379 height 10
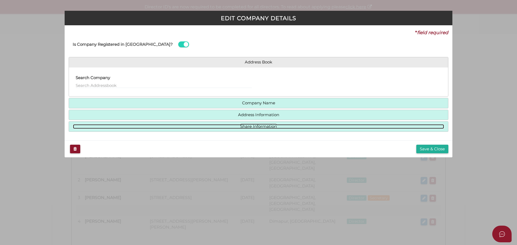
click at [240, 128] on link "Share Information" at bounding box center [258, 126] width 371 height 5
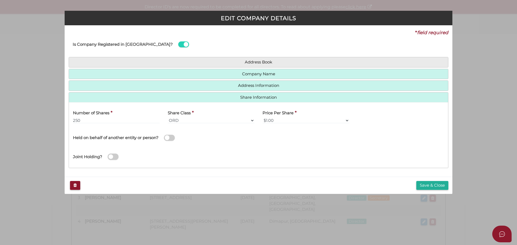
click at [165, 137] on label at bounding box center [169, 138] width 11 height 6
click at [0, 0] on input "checkbox" at bounding box center [0, 0] width 0 height 0
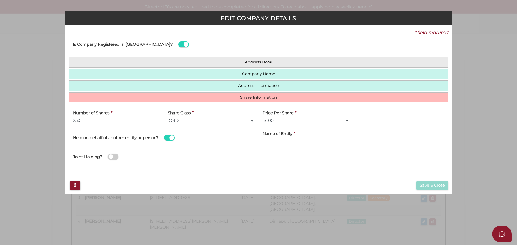
click at [271, 140] on input "text" at bounding box center [352, 141] width 181 height 6
click at [171, 138] on span at bounding box center [169, 138] width 11 height 6
click at [0, 0] on input "checkbox" at bounding box center [0, 0] width 0 height 0
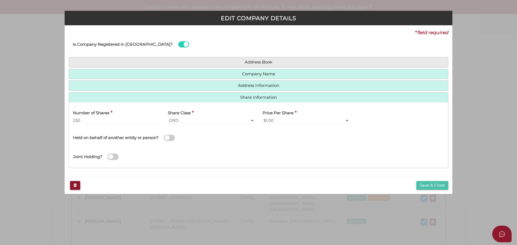
click at [428, 184] on button "Save & Close" at bounding box center [432, 185] width 32 height 9
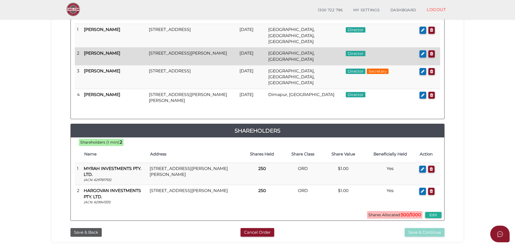
scroll to position [27, 0]
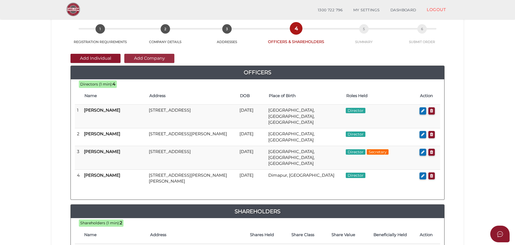
click at [139, 59] on button "Add Company" at bounding box center [149, 58] width 50 height 9
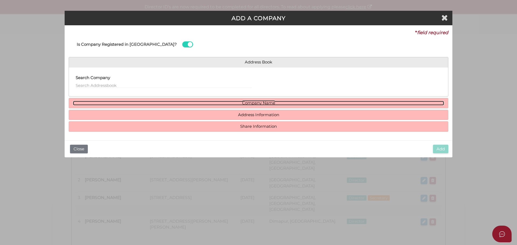
click at [131, 101] on link "Company Name" at bounding box center [258, 103] width 371 height 5
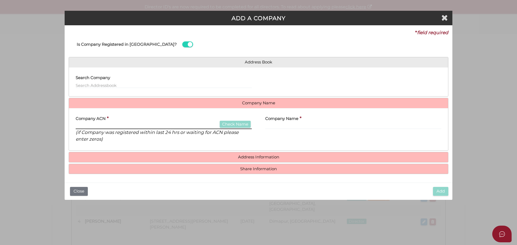
click at [108, 128] on input "text" at bounding box center [164, 126] width 176 height 6
type input "631902602"
click at [237, 124] on button "Check Name" at bounding box center [235, 124] width 31 height 7
type input "TRECR INVESTMENTS PTY LTD"
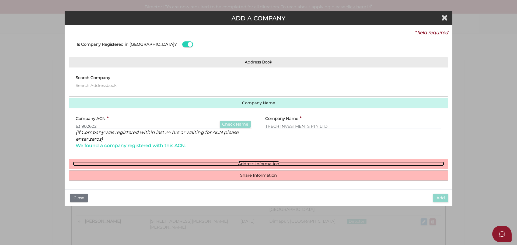
click at [240, 164] on link "Address Information" at bounding box center [258, 164] width 371 height 5
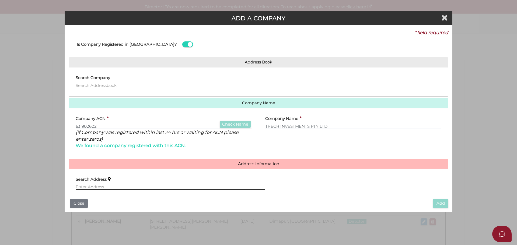
click at [101, 185] on input "text" at bounding box center [171, 187] width 190 height 6
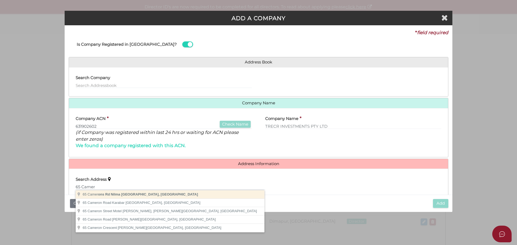
type input "[STREET_ADDRESS][PERSON_NAME]"
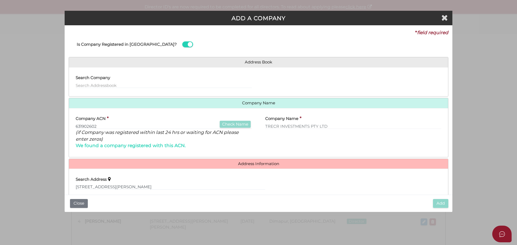
type input "[STREET_ADDRESS]"
type input "Nilma"
select select "VIC"
type input "3821"
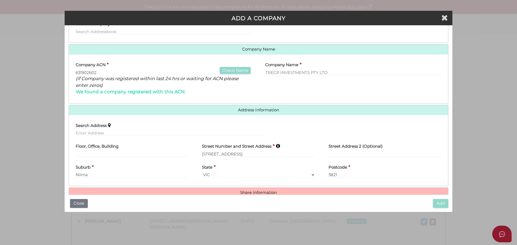
scroll to position [65, 0]
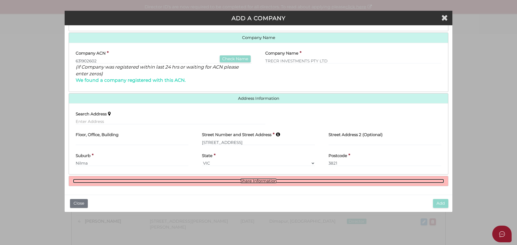
click at [237, 180] on link "Share Information" at bounding box center [258, 181] width 371 height 5
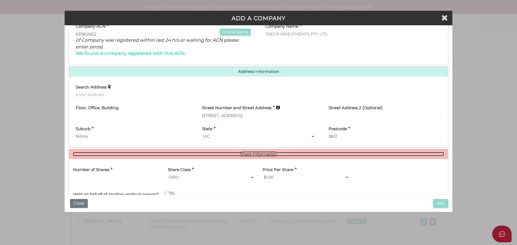
scroll to position [119, 0]
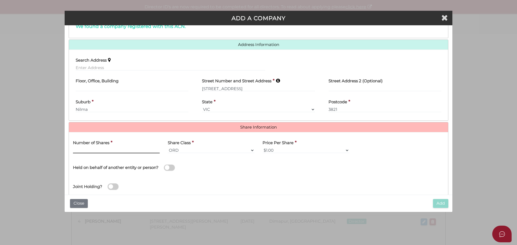
click at [129, 148] on input "text" at bounding box center [116, 151] width 87 height 6
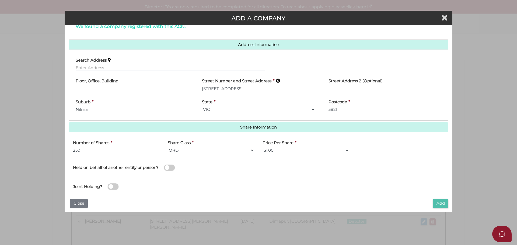
type input "250"
click at [443, 204] on button "Add" at bounding box center [440, 203] width 15 height 9
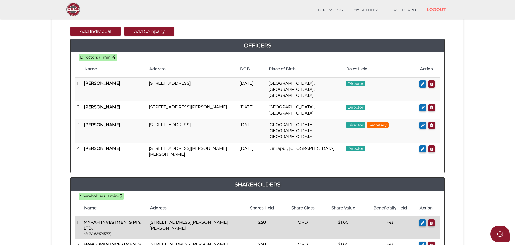
scroll to position [27, 0]
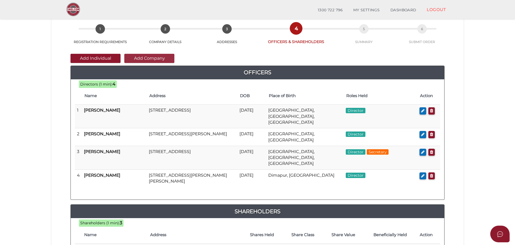
click at [149, 58] on button "Add Company" at bounding box center [149, 58] width 50 height 9
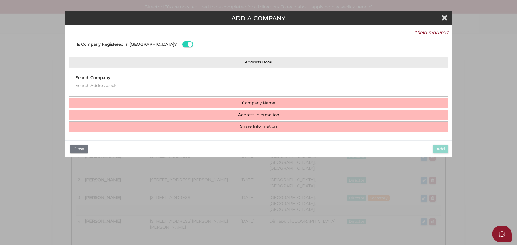
click at [176, 108] on div "Address Book Search Company Company Name Company ACN * Check Name (if Company w…" at bounding box center [259, 94] width 380 height 75
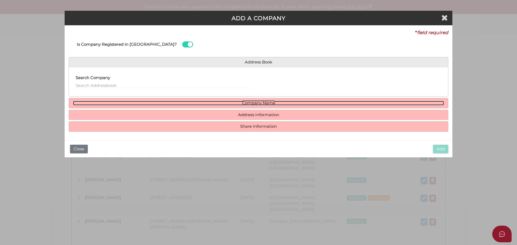
click at [176, 103] on link "Company Name" at bounding box center [258, 103] width 371 height 5
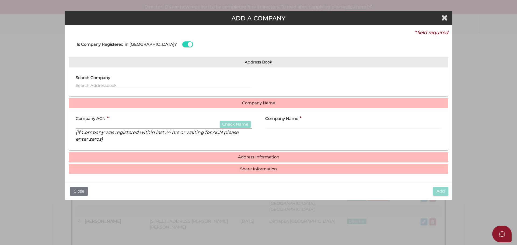
click at [93, 127] on input "text" at bounding box center [164, 126] width 176 height 6
type input "653582775"
click at [225, 123] on button "Check Name" at bounding box center [235, 124] width 31 height 7
type input "TALBELBRO INVESTMENTS PTY LTD"
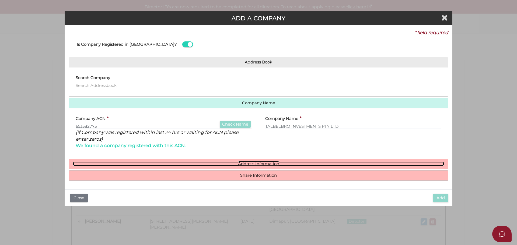
click at [251, 164] on link "Address Information" at bounding box center [258, 164] width 371 height 5
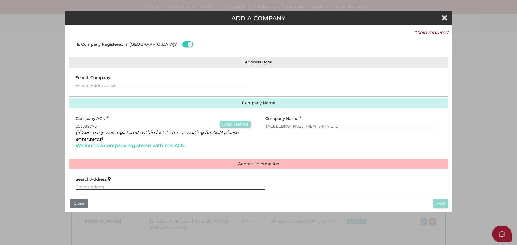
click at [92, 189] on input "text" at bounding box center [171, 187] width 190 height 6
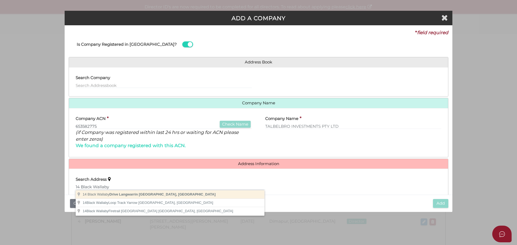
type input "14 Black Wallaby Drive, Langwarrin VIC, Australia"
type input "14 Black Wallaby Drive"
type input "Langwarrin"
select select "VIC"
type input "3910"
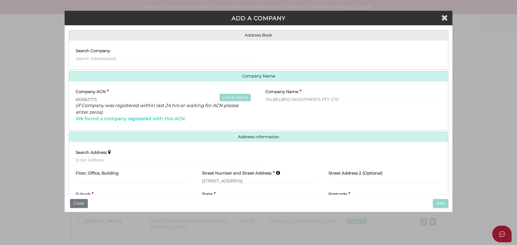
scroll to position [65, 0]
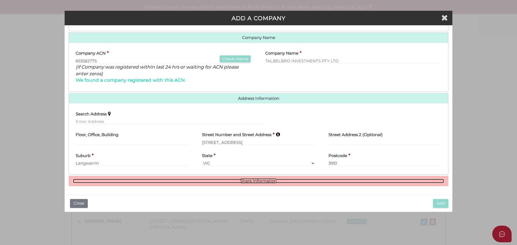
click at [263, 182] on link "Share Information" at bounding box center [258, 181] width 371 height 5
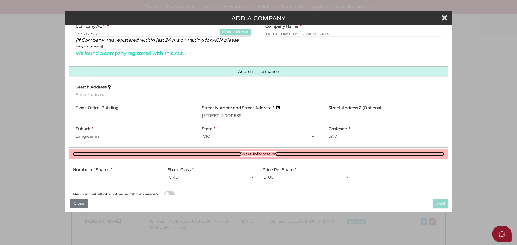
scroll to position [119, 0]
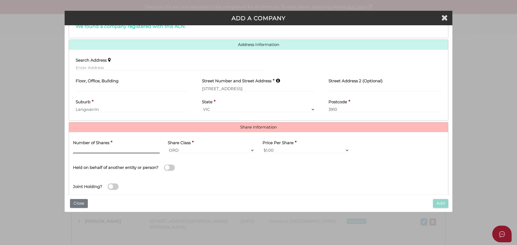
click at [103, 151] on input "text" at bounding box center [116, 151] width 87 height 6
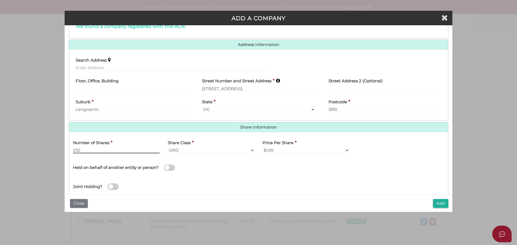
type input "250"
click at [263, 173] on div "Name of Entity *" at bounding box center [353, 166] width 190 height 19
drag, startPoint x: 195, startPoint y: 179, endPoint x: 233, endPoint y: 179, distance: 37.7
click at [197, 179] on div "Joint Holding?" at bounding box center [258, 184] width 379 height 17
click at [441, 203] on button "Add" at bounding box center [440, 203] width 15 height 9
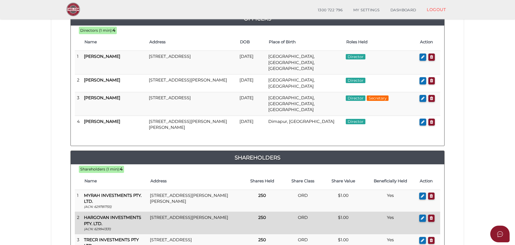
scroll to position [162, 0]
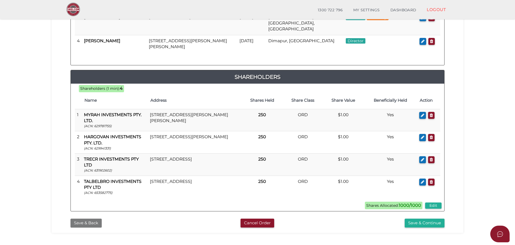
click at [78, 219] on button "Save & Back" at bounding box center [86, 223] width 31 height 9
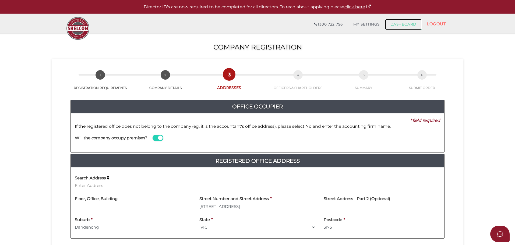
click at [391, 27] on link "DASHBOARD" at bounding box center [403, 24] width 37 height 11
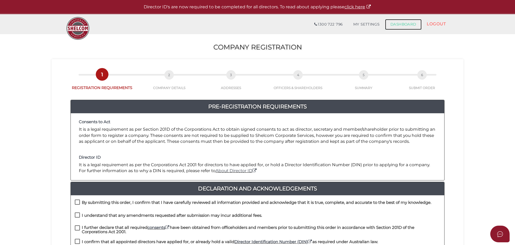
click at [399, 22] on link "DASHBOARD" at bounding box center [403, 24] width 37 height 11
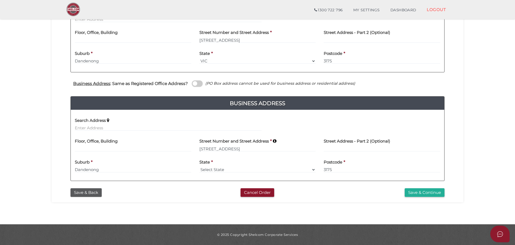
scroll to position [13, 0]
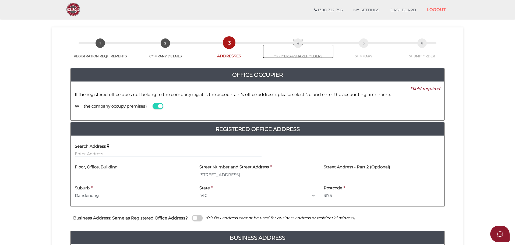
click at [292, 52] on link "4 OFFICERS & SHAREHOLDERS" at bounding box center [298, 51] width 71 height 14
click at [292, 59] on div "Office Occupier Yes * field required If the registered office does not belong t…" at bounding box center [258, 190] width 404 height 262
click at [294, 45] on span "4" at bounding box center [297, 42] width 9 height 9
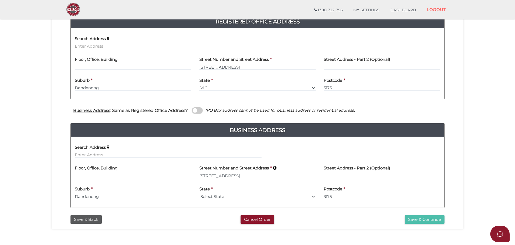
click at [412, 218] on button "Save & Continue" at bounding box center [425, 219] width 40 height 9
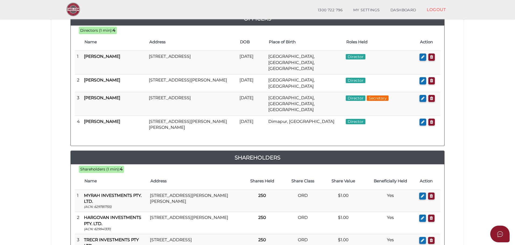
scroll to position [108, 0]
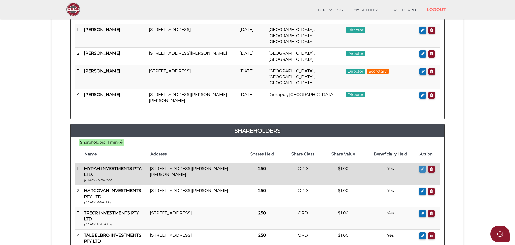
click at [422, 167] on icon "button" at bounding box center [422, 169] width 3 height 4
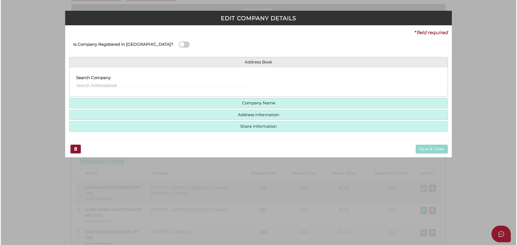
scroll to position [0, 0]
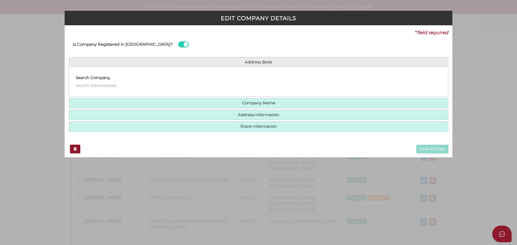
type input "250"
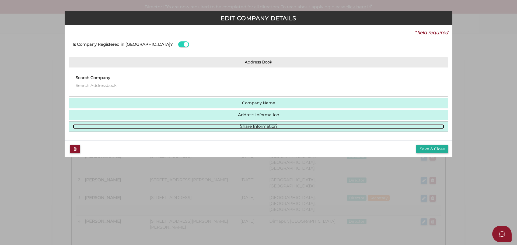
click at [211, 127] on link "Share Information" at bounding box center [258, 126] width 371 height 5
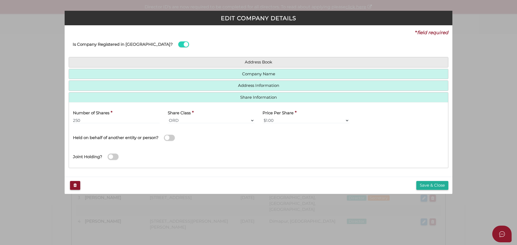
click at [167, 138] on span at bounding box center [169, 138] width 11 height 6
click at [0, 0] on input "checkbox" at bounding box center [0, 0] width 0 height 0
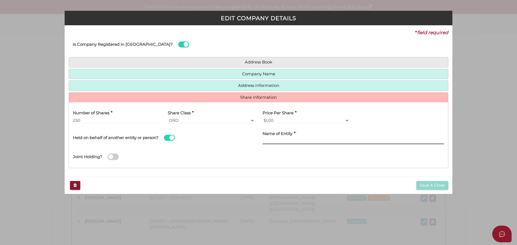
click at [266, 141] on input "text" at bounding box center [352, 141] width 181 height 6
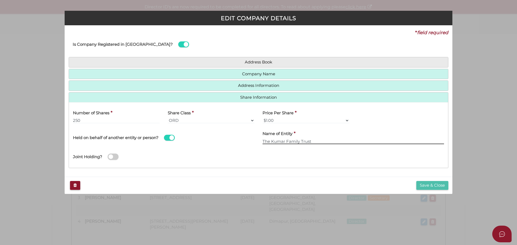
type input "The Kumar Family Trust"
click at [423, 186] on button "Save & Close" at bounding box center [432, 185] width 32 height 9
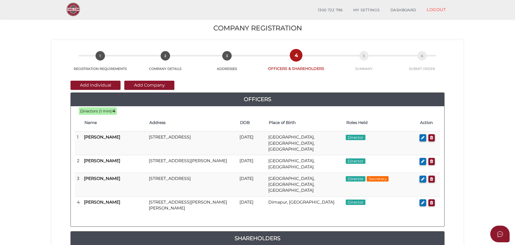
scroll to position [108, 0]
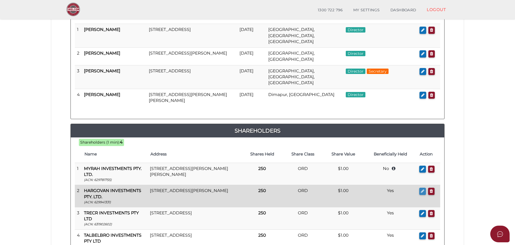
click at [422, 189] on icon "button" at bounding box center [422, 191] width 3 height 4
type input "250"
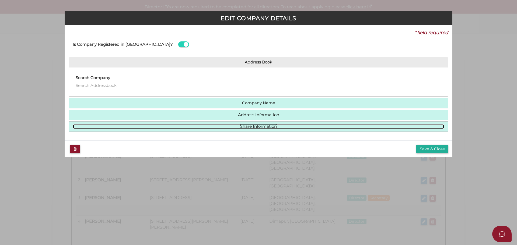
click at [226, 128] on link "Share Information" at bounding box center [258, 126] width 371 height 5
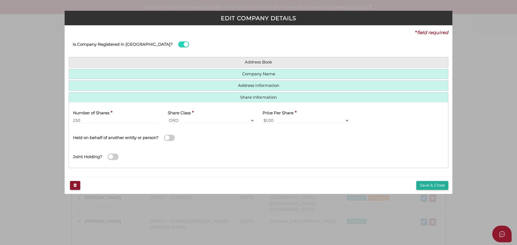
click at [169, 139] on span at bounding box center [169, 138] width 11 height 6
click at [0, 0] on input "checkbox" at bounding box center [0, 0] width 0 height 0
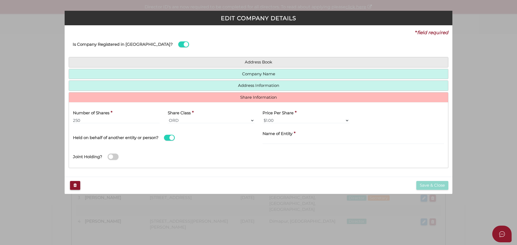
click at [272, 138] on label "Name of Entity" at bounding box center [277, 133] width 30 height 11
click at [271, 138] on label "Name of Entity" at bounding box center [277, 133] width 30 height 11
click at [271, 139] on input "text" at bounding box center [352, 141] width 181 height 6
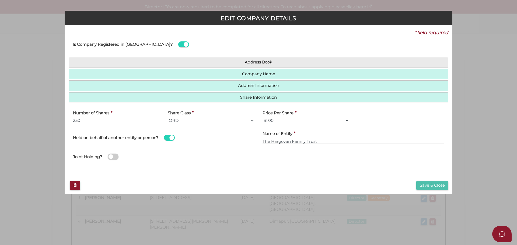
type input "The Hargovan Family Trust"
click at [421, 185] on button "Save & Close" at bounding box center [432, 185] width 32 height 9
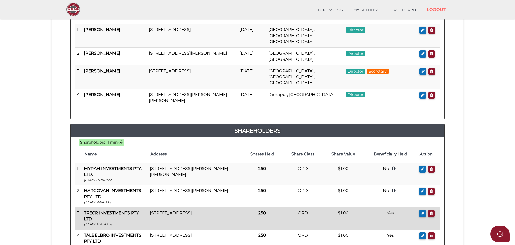
scroll to position [135, 0]
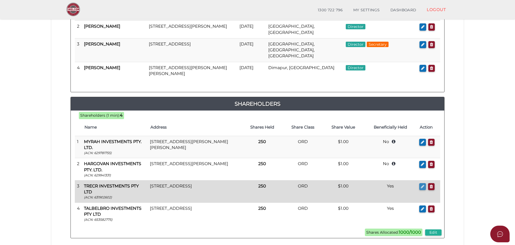
click at [421, 185] on icon "button" at bounding box center [422, 187] width 3 height 4
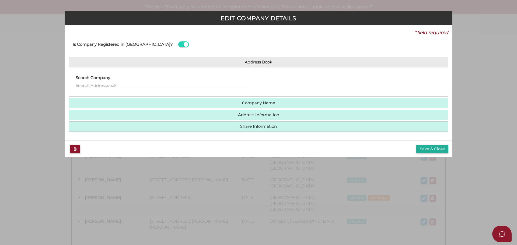
click at [235, 129] on h4 "Share Information" at bounding box center [258, 127] width 379 height 10
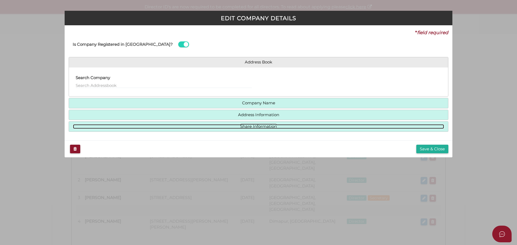
click at [236, 128] on link "Share Information" at bounding box center [258, 126] width 371 height 5
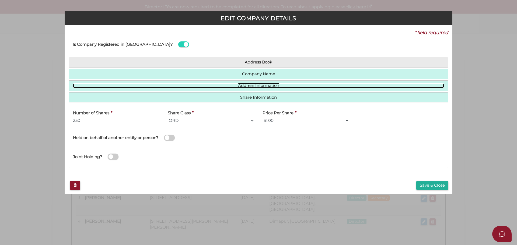
click at [241, 86] on link "Address Information" at bounding box center [258, 85] width 371 height 5
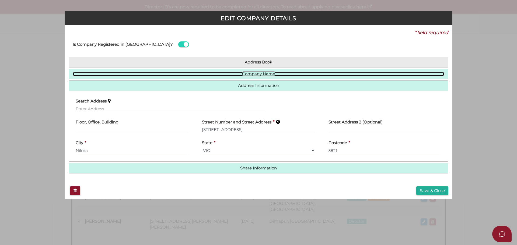
click at [245, 73] on link "Company Name" at bounding box center [258, 74] width 371 height 5
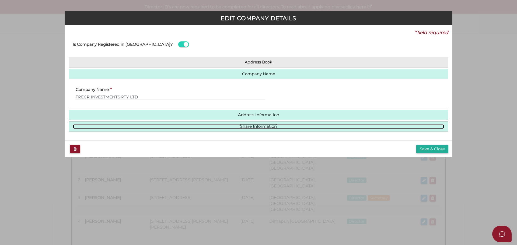
click at [235, 128] on link "Share Information" at bounding box center [258, 126] width 371 height 5
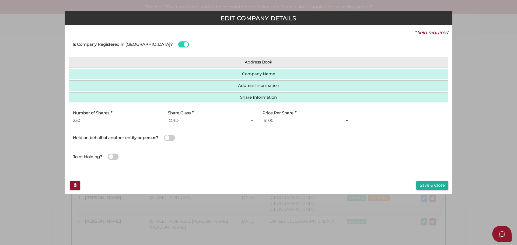
click at [169, 138] on span at bounding box center [169, 138] width 11 height 6
click at [0, 0] on input "checkbox" at bounding box center [0, 0] width 0 height 0
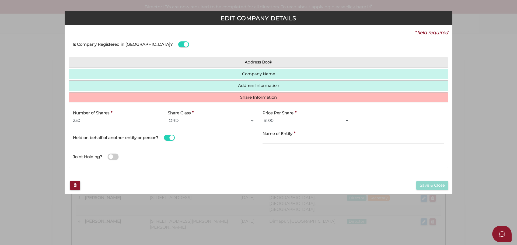
click at [271, 141] on input "text" at bounding box center [352, 141] width 181 height 6
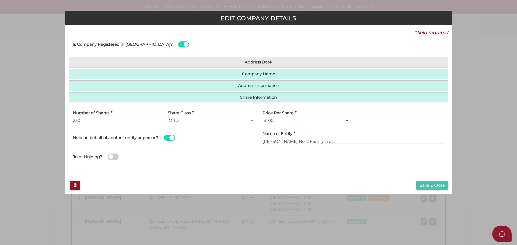
type input "[PERSON_NAME] No. 2 Family Trust"
click at [430, 184] on button "Save & Close" at bounding box center [432, 185] width 32 height 9
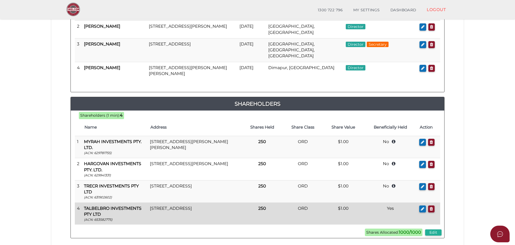
scroll to position [162, 0]
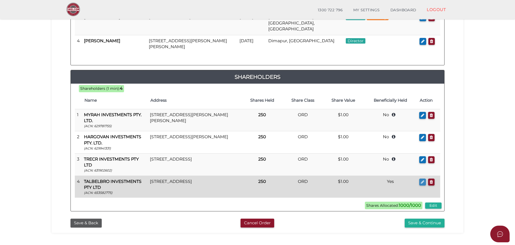
click at [422, 180] on icon "button" at bounding box center [422, 182] width 3 height 4
type input "250"
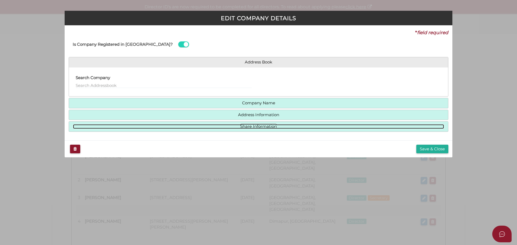
click at [273, 128] on link "Share Information" at bounding box center [258, 126] width 371 height 5
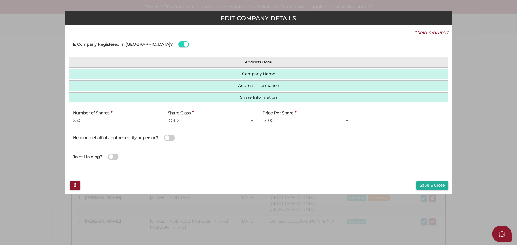
click at [165, 139] on span at bounding box center [169, 138] width 11 height 6
click at [0, 0] on input "checkbox" at bounding box center [0, 0] width 0 height 0
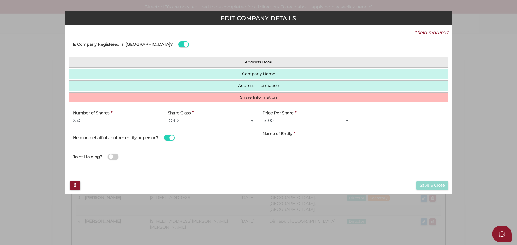
click at [280, 138] on label "Name of Entity" at bounding box center [277, 133] width 30 height 11
click at [273, 142] on input "text" at bounding box center [352, 141] width 181 height 6
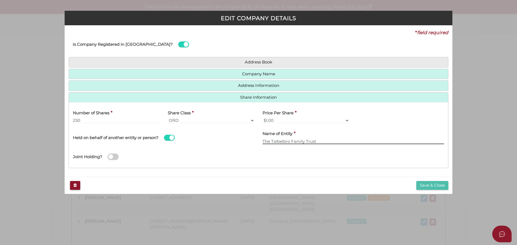
type input "The Talbelbro Family Trust"
click at [425, 182] on button "Save & Close" at bounding box center [432, 185] width 32 height 9
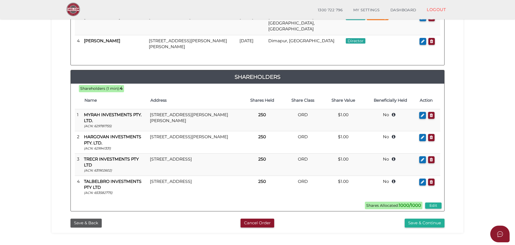
scroll to position [81, 0]
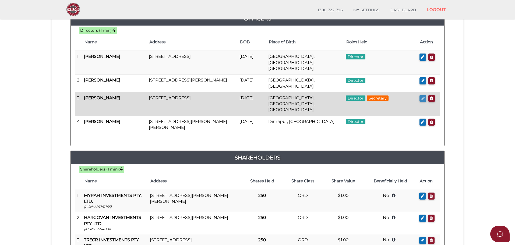
click at [421, 96] on icon "button" at bounding box center [422, 98] width 3 height 4
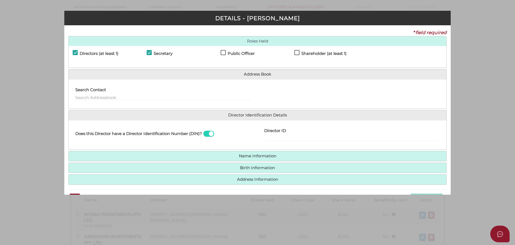
checkbox input "true"
type input "[CREDIT_CARD_NUMBER]"
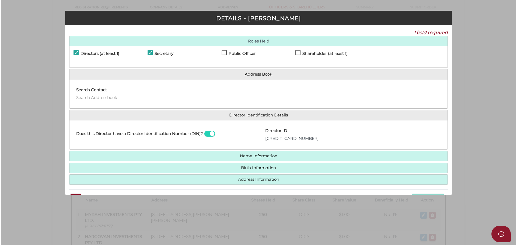
scroll to position [0, 0]
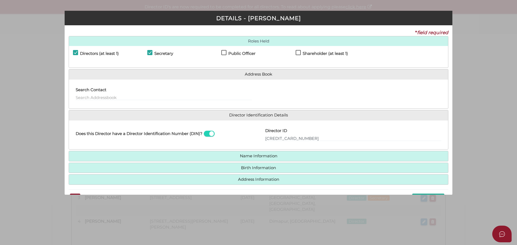
click at [150, 54] on label "Secretary" at bounding box center [160, 54] width 26 height 7
checkbox input "false"
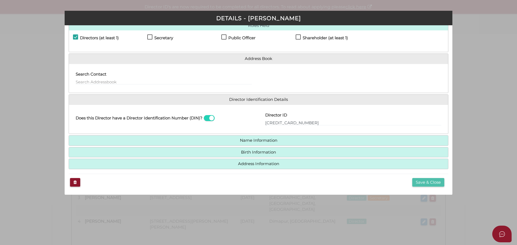
click at [416, 181] on button "Save & Close" at bounding box center [428, 182] width 32 height 9
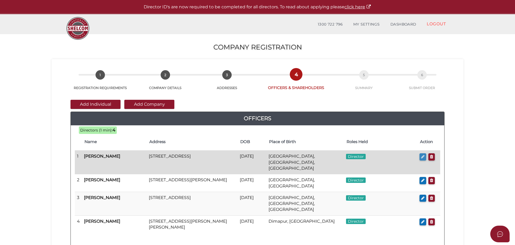
click at [422, 157] on icon "button" at bounding box center [422, 157] width 3 height 4
checkbox input "true"
type input "36830792006649"
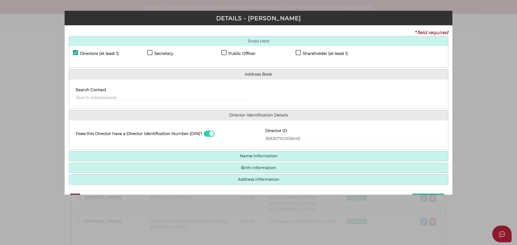
click at [150, 51] on label "Secretary" at bounding box center [160, 54] width 26 height 7
checkbox input "true"
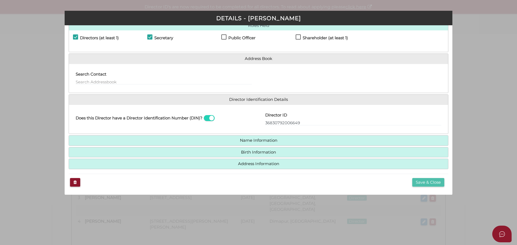
click at [419, 185] on button "Save & Close" at bounding box center [428, 182] width 32 height 9
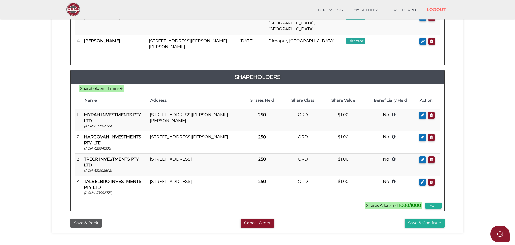
scroll to position [180, 0]
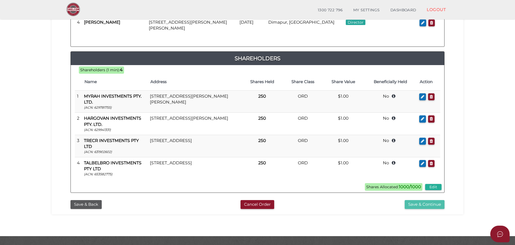
click at [411, 200] on button "Save & Continue" at bounding box center [425, 204] width 40 height 9
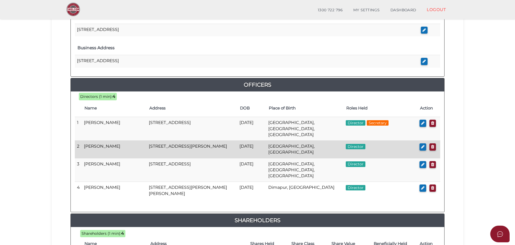
scroll to position [59, 0]
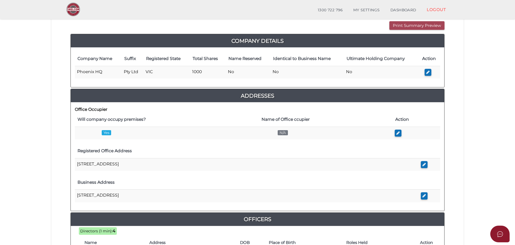
click at [397, 25] on button "Print Summary Preview" at bounding box center [417, 25] width 55 height 9
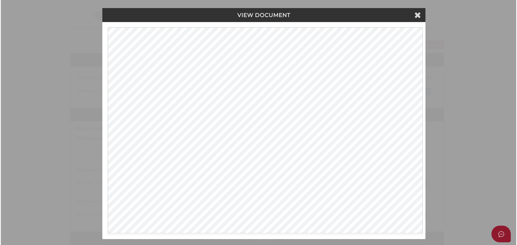
scroll to position [0, 0]
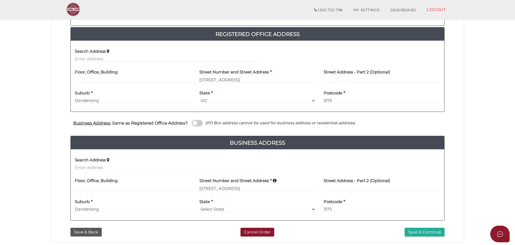
scroll to position [147, 0]
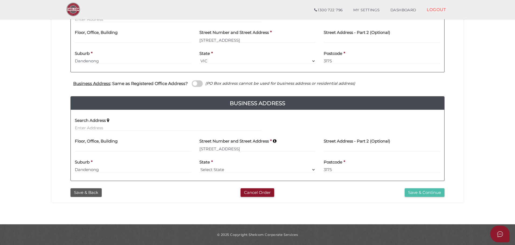
click at [424, 194] on button "Save & Continue" at bounding box center [425, 192] width 40 height 9
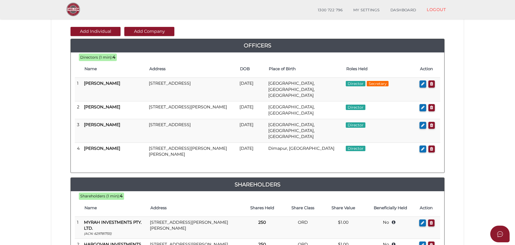
scroll to position [135, 0]
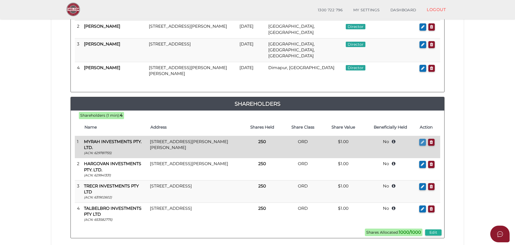
click at [423, 140] on icon "button" at bounding box center [422, 142] width 3 height 4
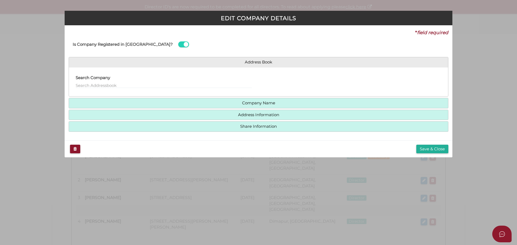
click at [259, 117] on h4 "Address Information" at bounding box center [258, 115] width 379 height 10
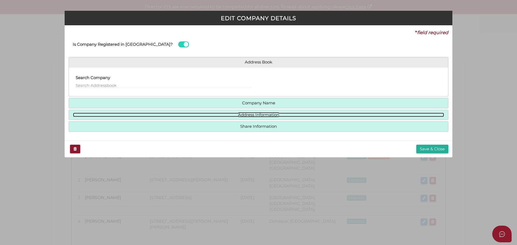
click at [259, 115] on link "Address Information" at bounding box center [258, 115] width 371 height 5
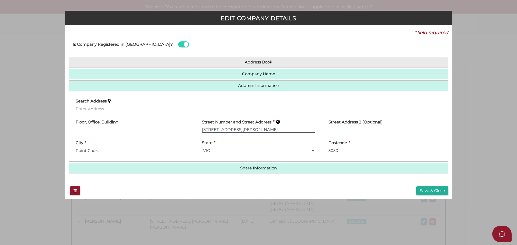
click at [222, 130] on input "31 Brownlow Drive" at bounding box center [258, 130] width 113 height 6
drag, startPoint x: 228, startPoint y: 130, endPoint x: 178, endPoint y: 127, distance: 49.9
click at [178, 127] on div "Floor, Office, Building Street Number and Street Address * 31 Brownlow Drive St…" at bounding box center [258, 126] width 379 height 21
type input "1 Nagle Drive"
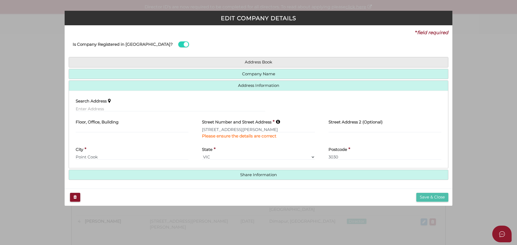
click at [442, 198] on button "Save & Close" at bounding box center [432, 197] width 32 height 9
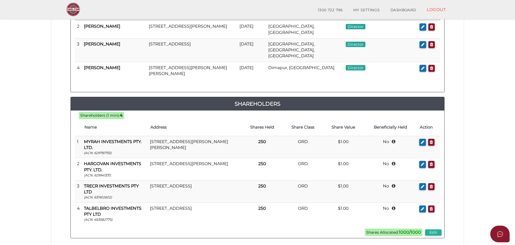
scroll to position [162, 0]
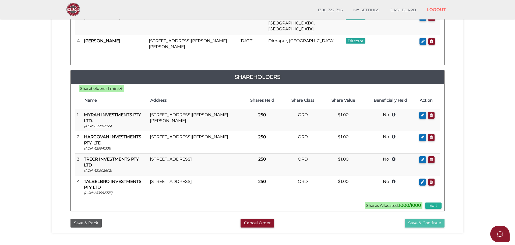
click at [416, 219] on button "Save & Continue" at bounding box center [425, 223] width 40 height 9
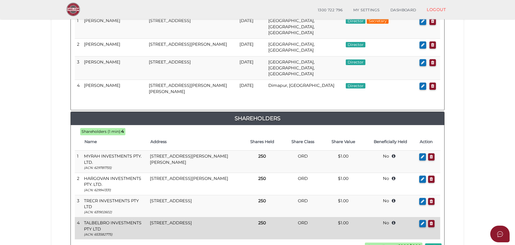
scroll to position [356, 0]
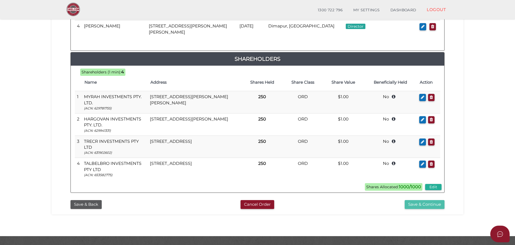
click at [424, 200] on button "Save & Continue" at bounding box center [425, 204] width 40 height 9
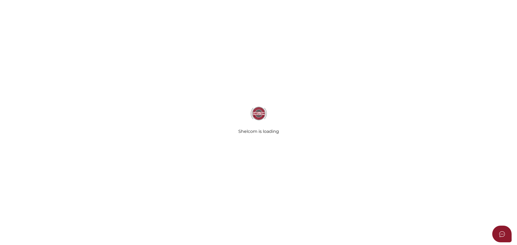
radio input "true"
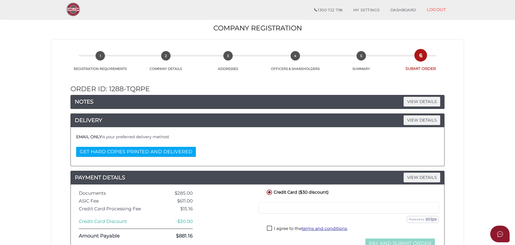
scroll to position [54, 0]
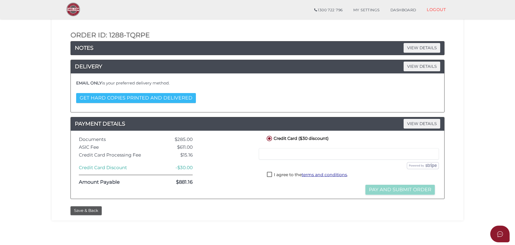
click at [142, 99] on button "GET HARD COPIES PRINTED AND DELIVERED" at bounding box center [136, 98] width 120 height 10
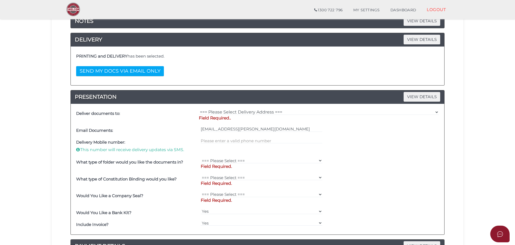
scroll to position [108, 0]
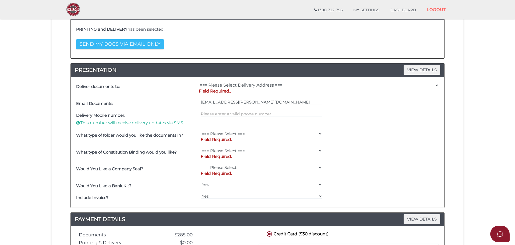
click at [143, 45] on button "SEND MY DOCS VIA EMAIL ONLY" at bounding box center [120, 44] width 88 height 10
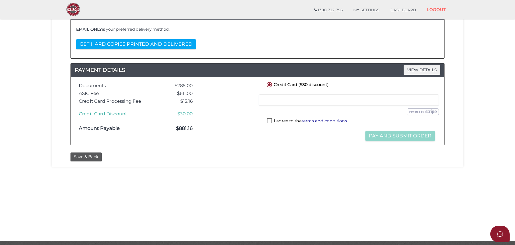
click at [270, 122] on label "I agree to the terms and conditions ." at bounding box center [307, 121] width 81 height 7
checkbox input "true"
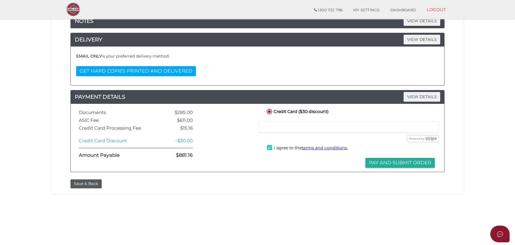
scroll to position [54, 0]
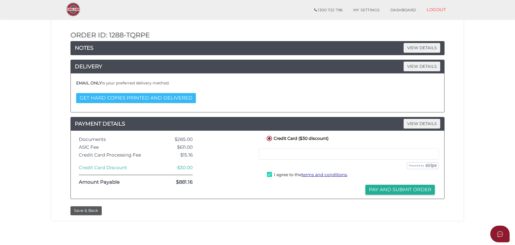
click at [120, 95] on button "GET HARD COPIES PRINTED AND DELIVERED" at bounding box center [136, 98] width 120 height 10
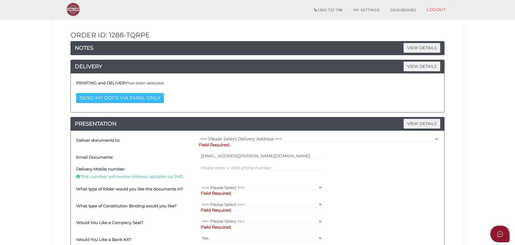
click at [119, 100] on button "SEND MY DOCS VIA EMAIL ONLY" at bounding box center [120, 98] width 88 height 10
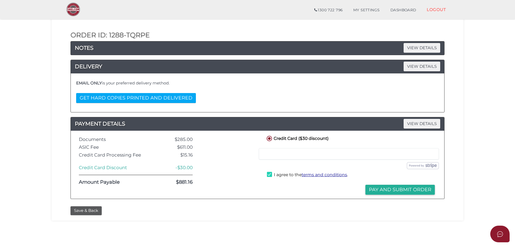
click at [402, 192] on button "Pay and Submit Order" at bounding box center [400, 190] width 69 height 10
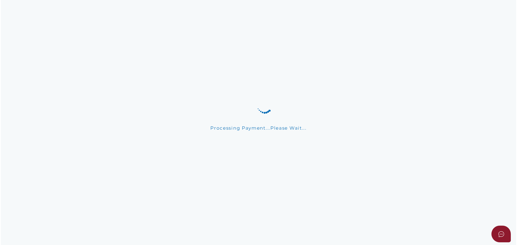
scroll to position [0, 0]
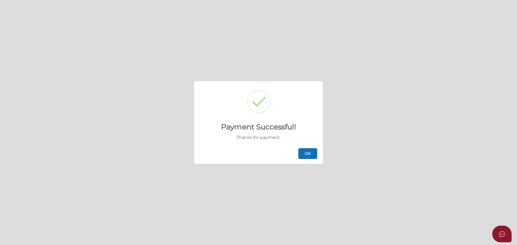
click at [309, 152] on button "OK" at bounding box center [307, 153] width 19 height 11
